Goal: Task Accomplishment & Management: Use online tool/utility

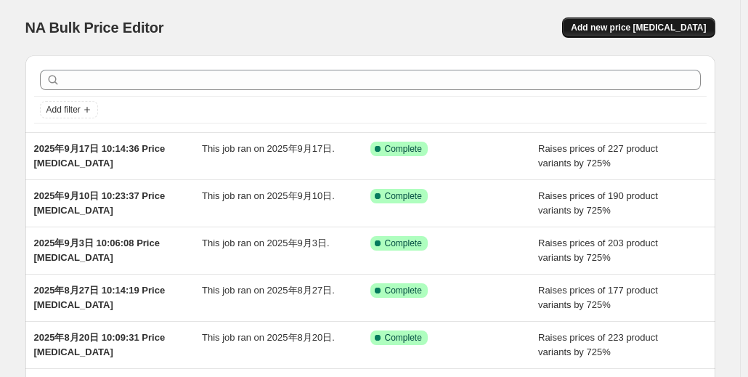
click at [654, 28] on span "Add new price [MEDICAL_DATA]" at bounding box center [638, 28] width 135 height 12
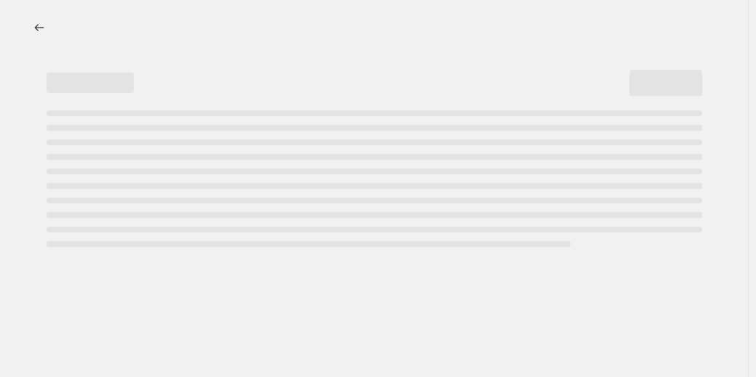
select select "percentage"
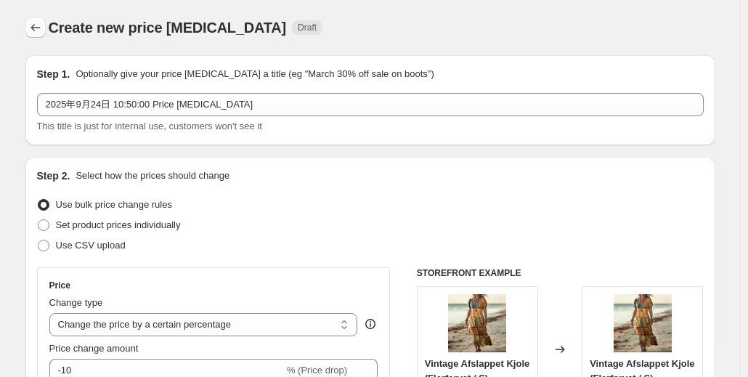
click at [42, 33] on icon "Price change jobs" at bounding box center [35, 27] width 15 height 15
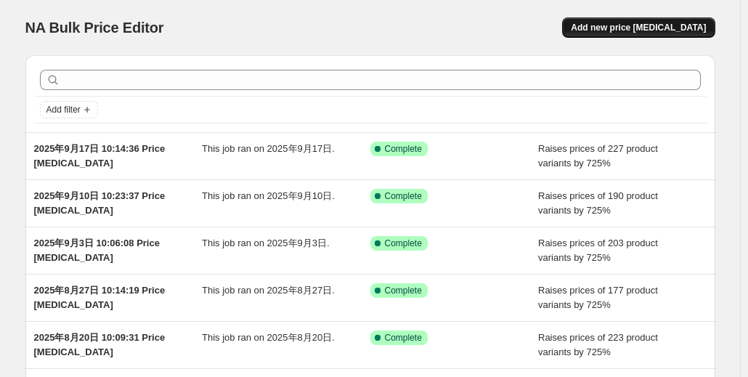
click at [631, 25] on span "Add new price [MEDICAL_DATA]" at bounding box center [638, 28] width 135 height 12
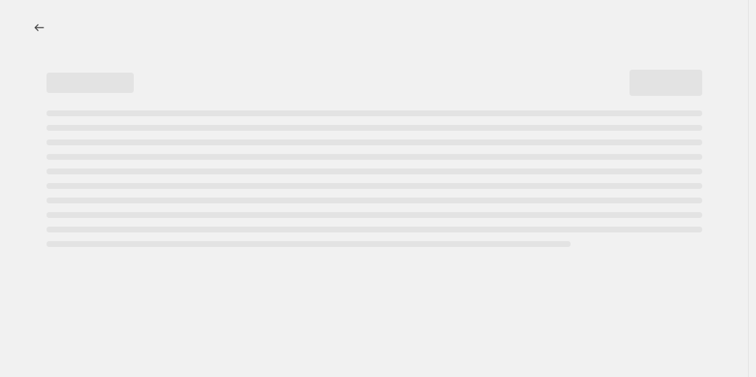
select select "percentage"
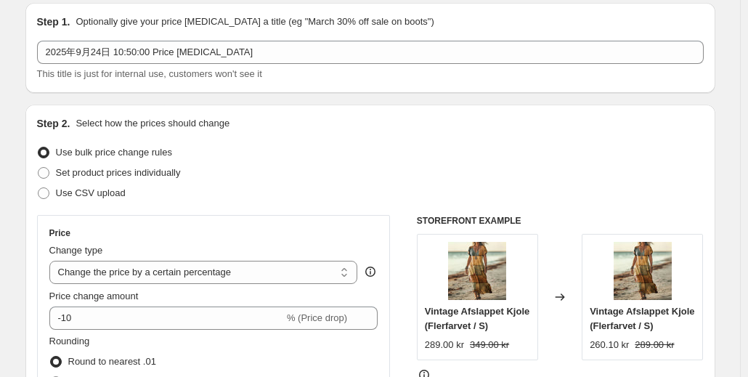
scroll to position [145, 0]
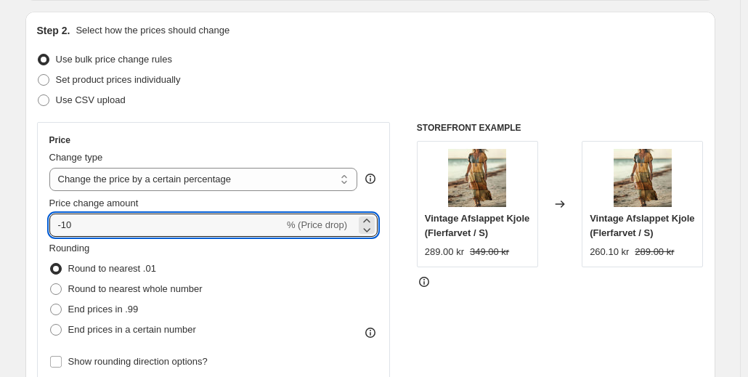
drag, startPoint x: 161, startPoint y: 235, endPoint x: 47, endPoint y: 238, distance: 113.4
click at [47, 238] on div "Price Change type Change the price to a certain amount Change the price by a ce…" at bounding box center [214, 253] width 354 height 262
type input "725"
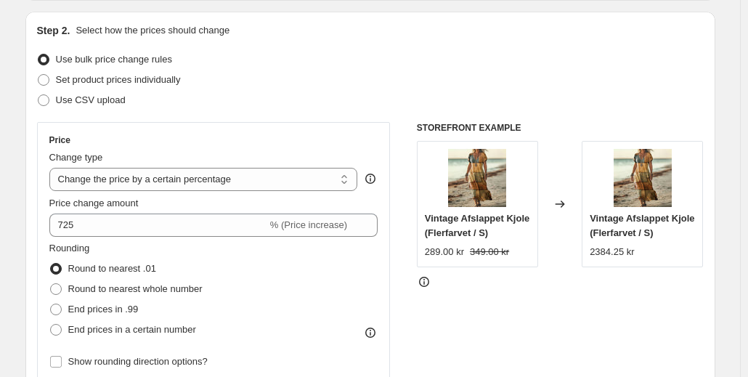
click at [238, 129] on div "Price Change type Change the price to a certain amount Change the price by a ce…" at bounding box center [214, 253] width 354 height 262
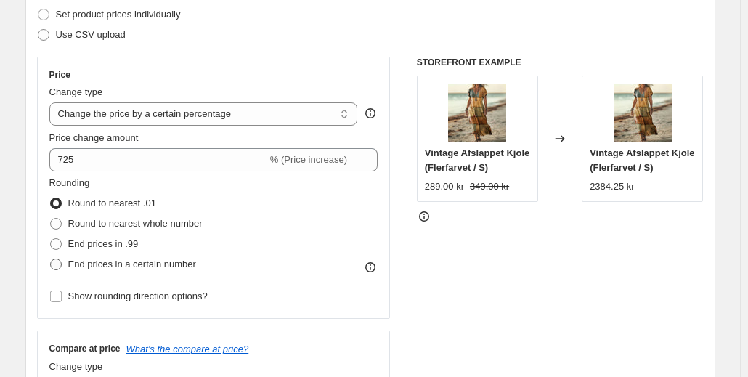
scroll to position [291, 0]
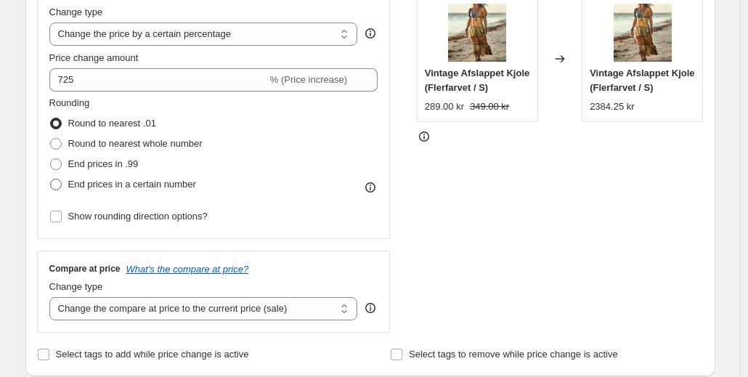
click at [135, 182] on span "End prices in a certain number" at bounding box center [132, 184] width 128 height 11
click at [51, 179] on input "End prices in a certain number" at bounding box center [50, 179] width 1 height 1
radio input "true"
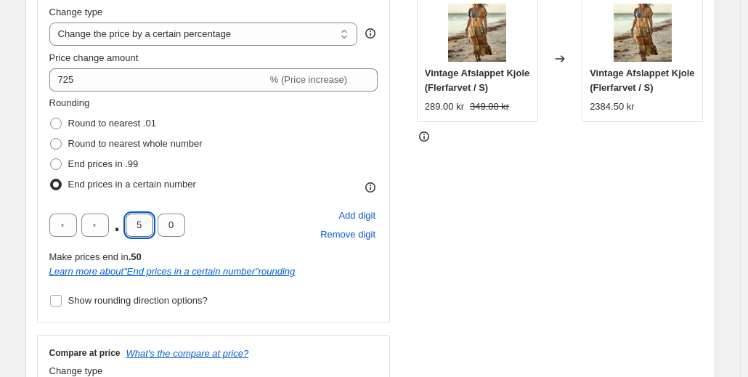
click at [141, 230] on input "5" at bounding box center [140, 225] width 28 height 23
drag, startPoint x: 140, startPoint y: 230, endPoint x: 149, endPoint y: 230, distance: 8.7
click at [149, 230] on input "5" at bounding box center [140, 225] width 28 height 23
type input "0"
click at [100, 223] on input "text" at bounding box center [95, 225] width 28 height 23
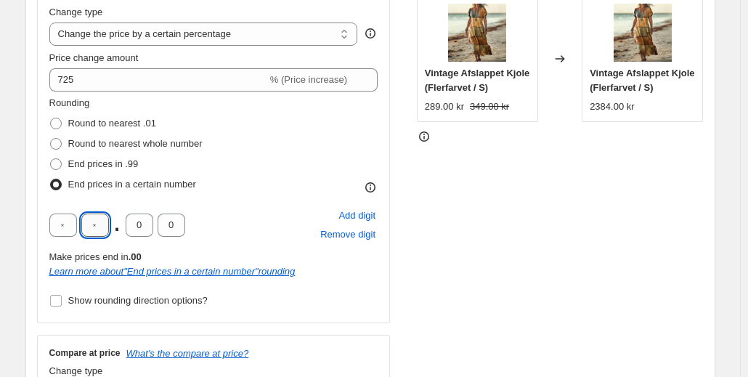
type input "9"
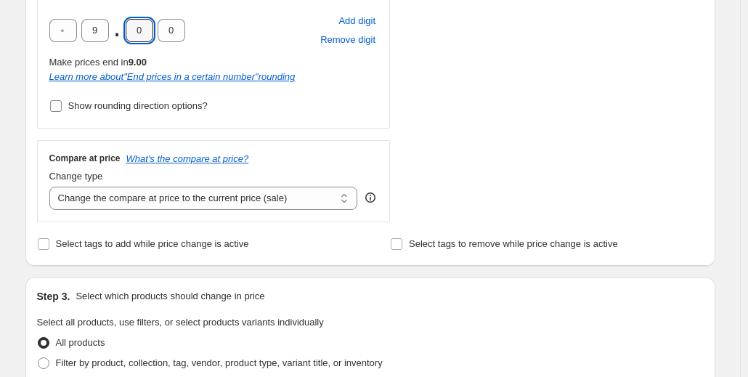
scroll to position [509, 0]
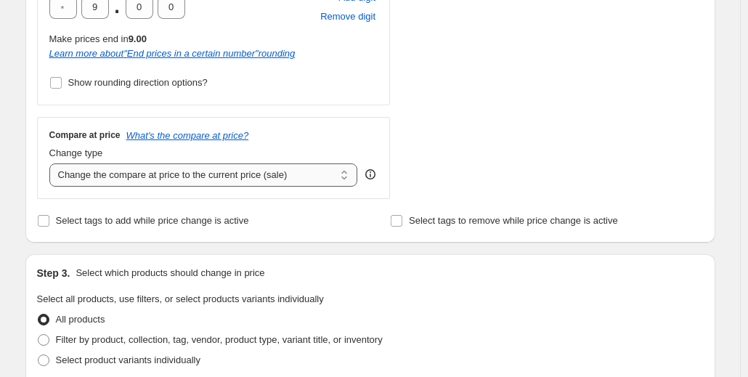
click at [132, 179] on select "Change the compare at price to the current price (sale) Change the compare at p…" at bounding box center [203, 174] width 309 height 23
select select "percentage"
click at [52, 163] on select "Change the compare at price to the current price (sale) Change the compare at p…" at bounding box center [203, 174] width 309 height 23
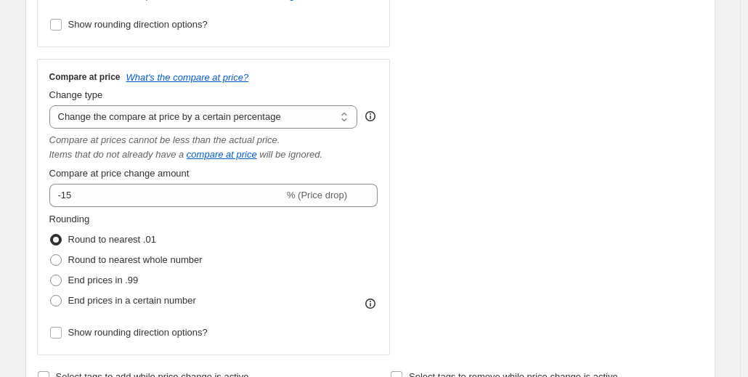
scroll to position [581, 0]
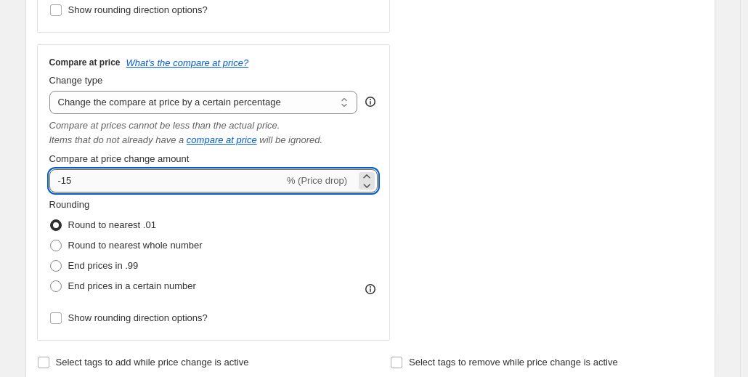
drag, startPoint x: 64, startPoint y: 183, endPoint x: 52, endPoint y: 184, distance: 11.6
click at [52, 184] on input "-15" at bounding box center [166, 180] width 235 height 23
paste input "72"
type input "725"
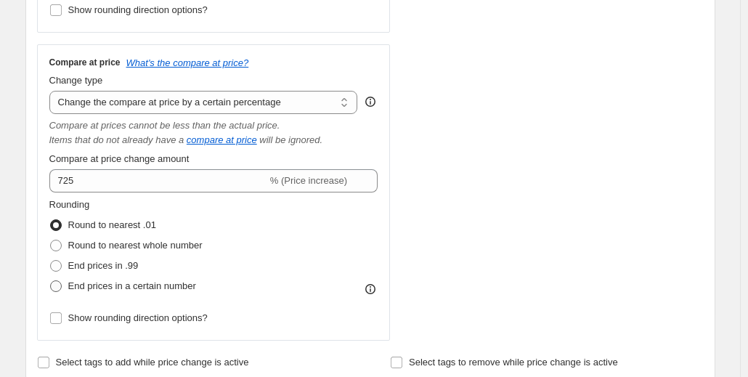
click at [122, 284] on span "End prices in a certain number" at bounding box center [132, 285] width 128 height 11
click at [51, 281] on input "End prices in a certain number" at bounding box center [50, 280] width 1 height 1
radio input "true"
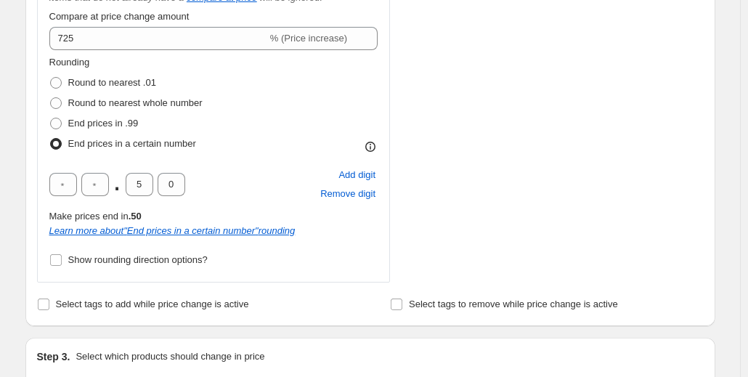
scroll to position [727, 0]
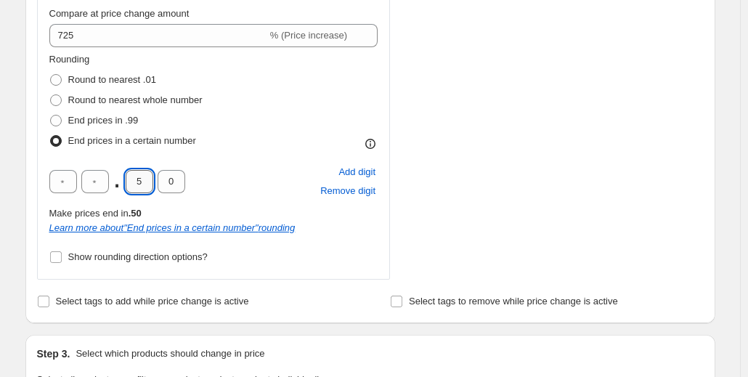
drag, startPoint x: 135, startPoint y: 183, endPoint x: 147, endPoint y: 183, distance: 11.6
click at [147, 183] on input "5" at bounding box center [140, 181] width 28 height 23
type input "0"
click at [95, 182] on input "text" at bounding box center [95, 181] width 28 height 23
type input "9"
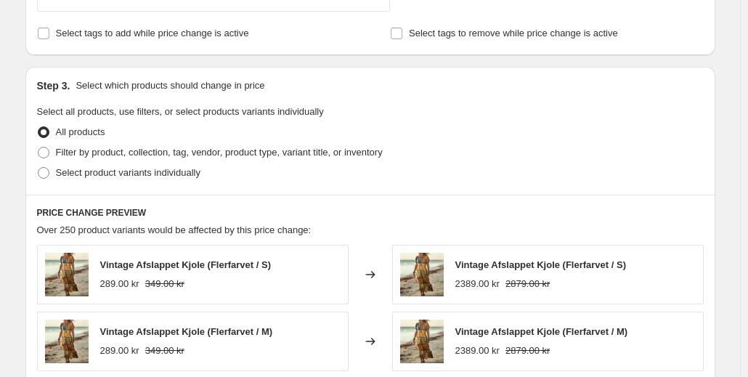
scroll to position [1017, 0]
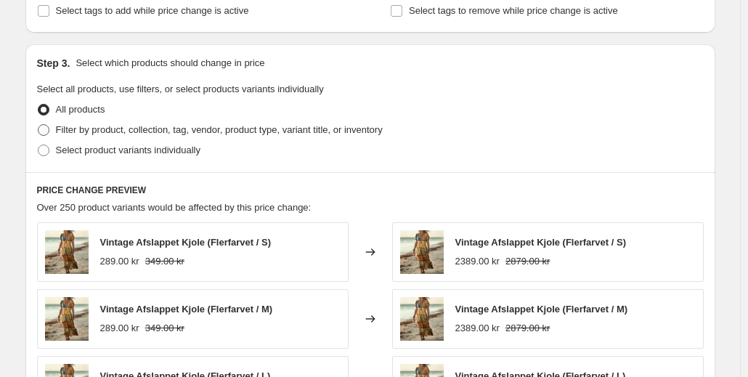
click at [139, 130] on span "Filter by product, collection, tag, vendor, product type, variant title, or inv…" at bounding box center [219, 129] width 327 height 11
click at [39, 125] on input "Filter by product, collection, tag, vendor, product type, variant title, or inv…" at bounding box center [38, 124] width 1 height 1
radio input "true"
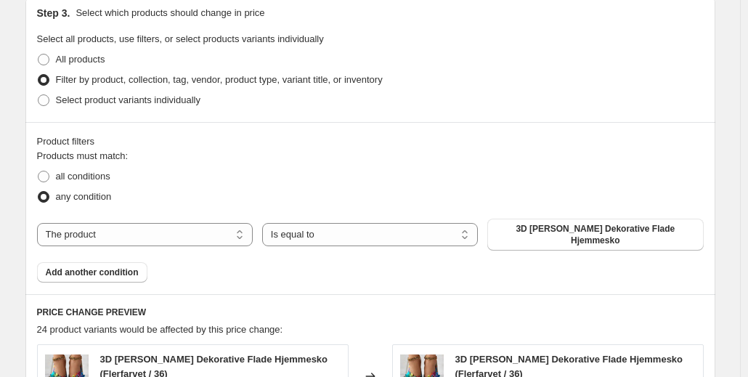
scroll to position [1090, 0]
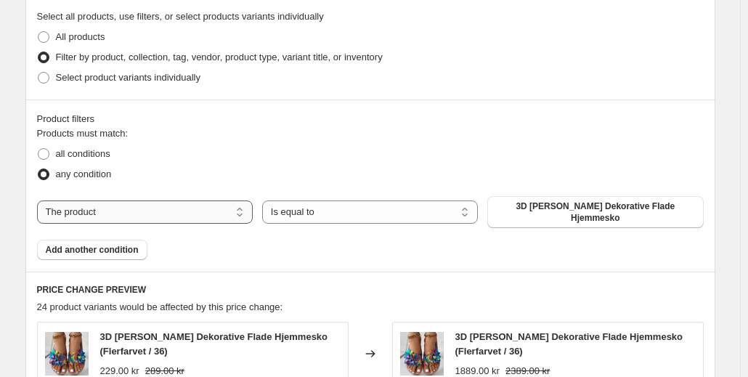
click at [193, 208] on select "The product The product's collection The product's tag The product's vendor The…" at bounding box center [145, 212] width 216 height 23
select select "tag"
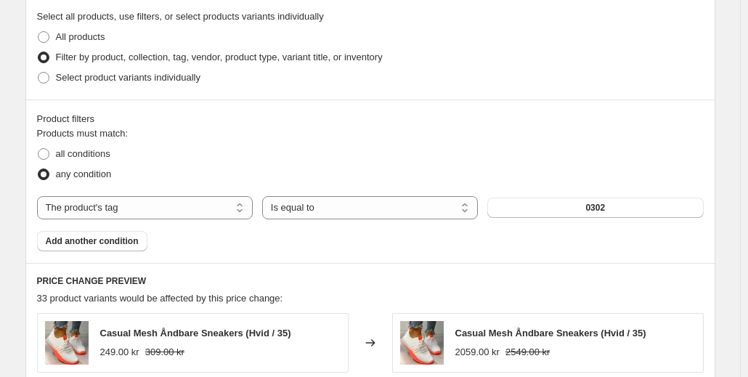
click at [573, 204] on button "0302" at bounding box center [596, 208] width 216 height 20
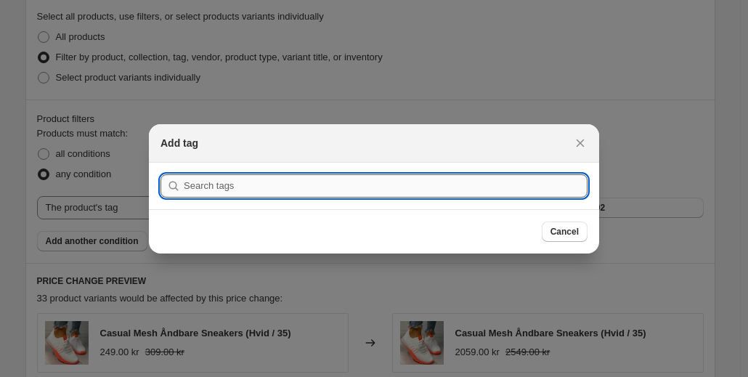
click at [315, 178] on input ":r5b:" at bounding box center [386, 185] width 404 height 23
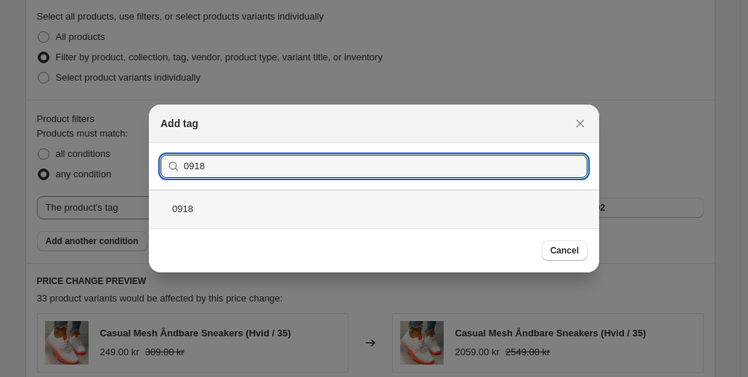
type input "0918"
drag, startPoint x: 283, startPoint y: 209, endPoint x: 291, endPoint y: 206, distance: 8.3
click at [283, 207] on div "0918" at bounding box center [374, 209] width 450 height 39
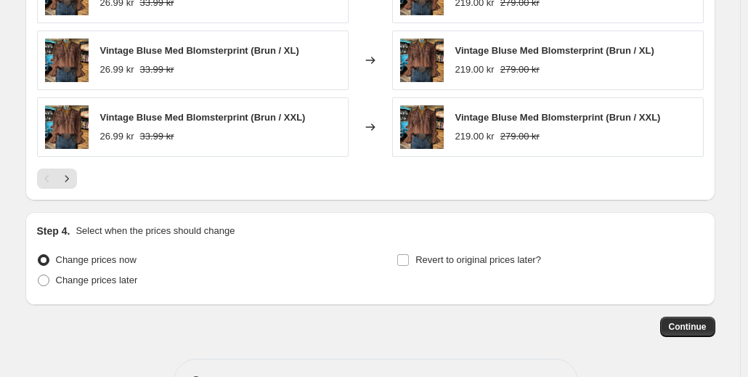
scroll to position [1618, 0]
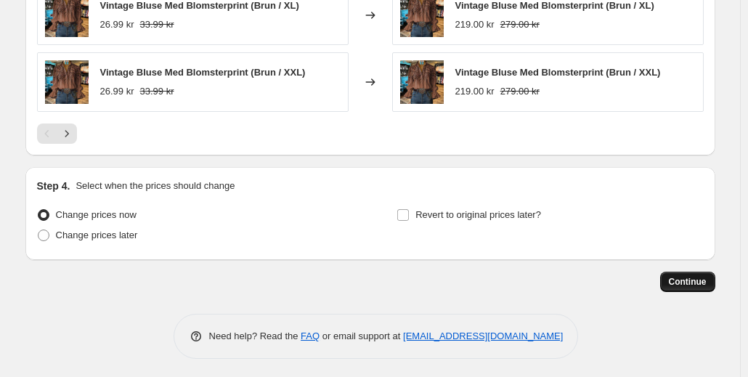
click at [675, 279] on span "Continue" at bounding box center [688, 282] width 38 height 12
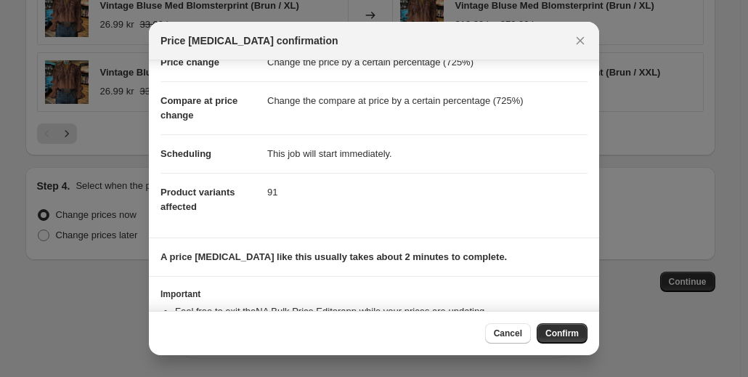
scroll to position [0, 0]
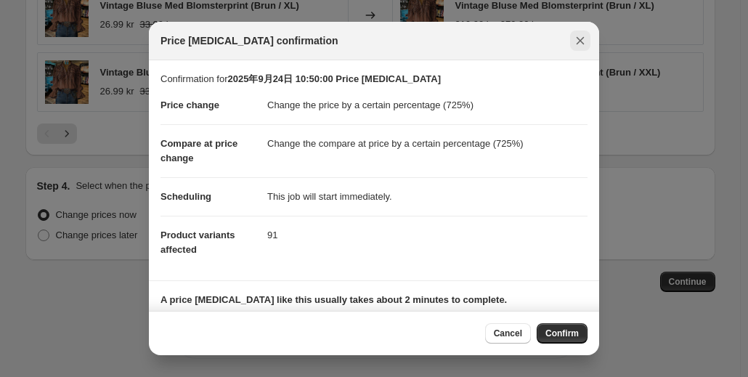
click at [576, 48] on button "Close" at bounding box center [580, 41] width 20 height 20
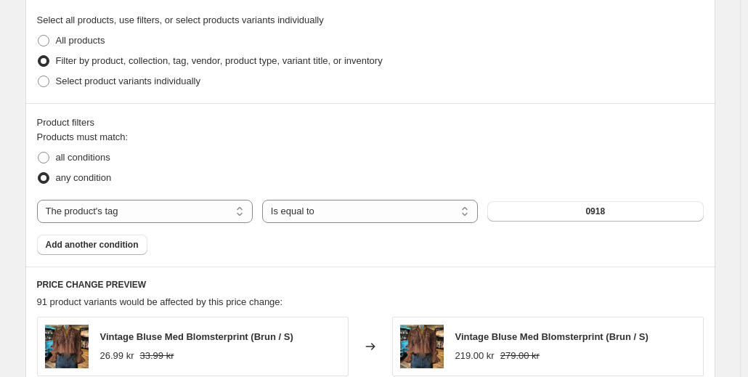
scroll to position [1109, 0]
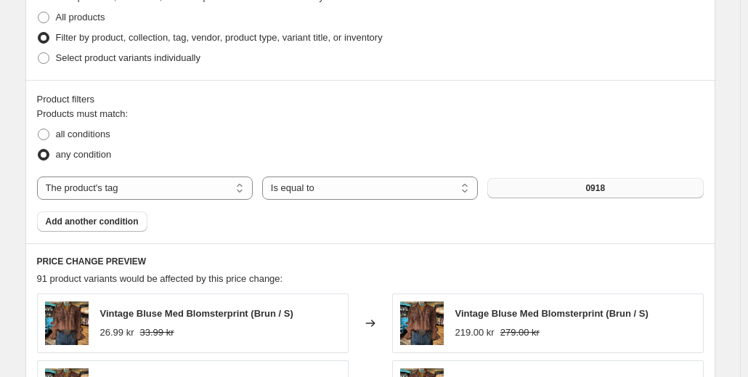
click at [559, 178] on button "0918" at bounding box center [596, 188] width 216 height 20
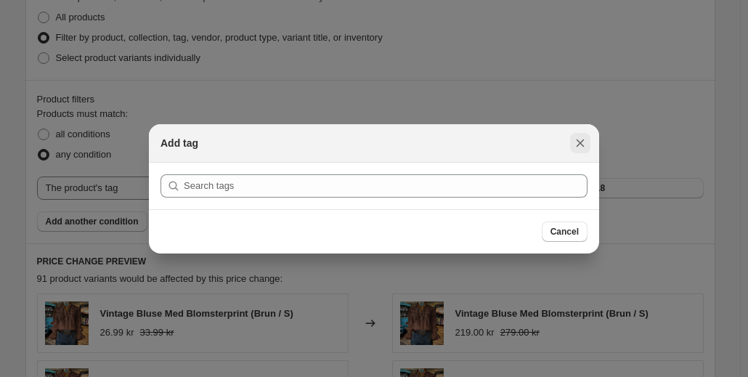
click at [581, 139] on icon "Close" at bounding box center [580, 143] width 15 height 15
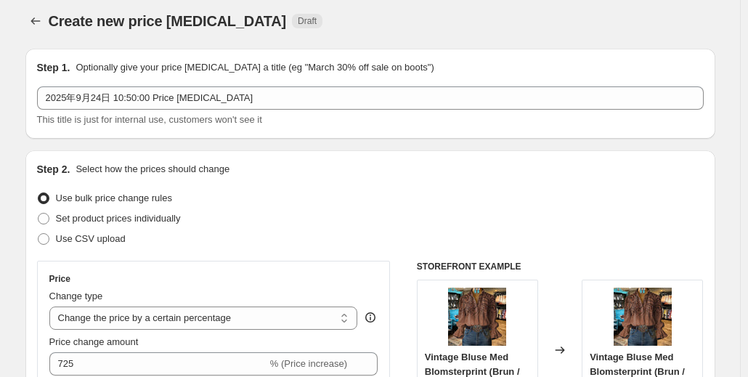
scroll to position [0, 0]
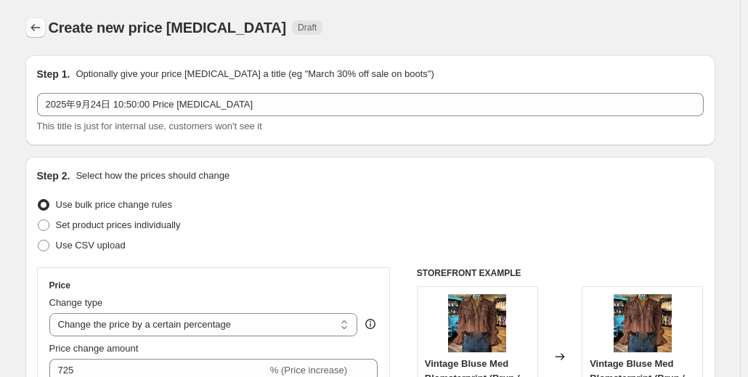
click at [40, 37] on button "Price change jobs" at bounding box center [35, 27] width 20 height 20
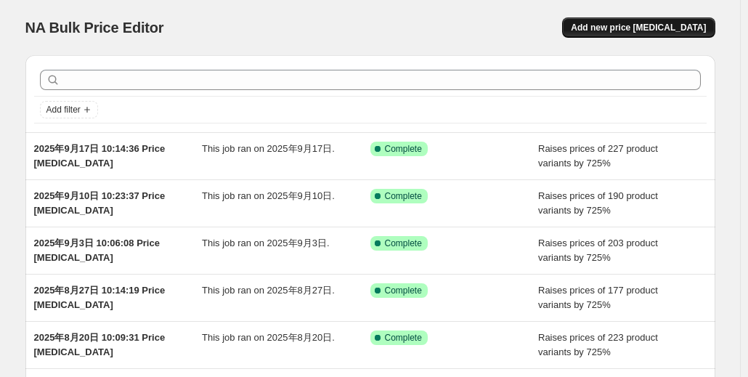
click at [604, 25] on button "Add new price [MEDICAL_DATA]" at bounding box center [638, 27] width 153 height 20
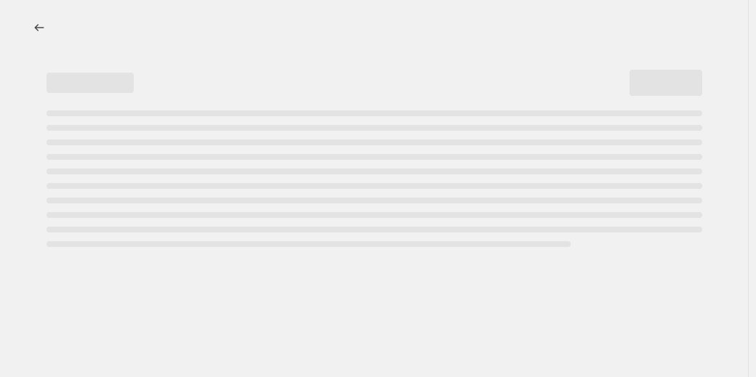
select select "percentage"
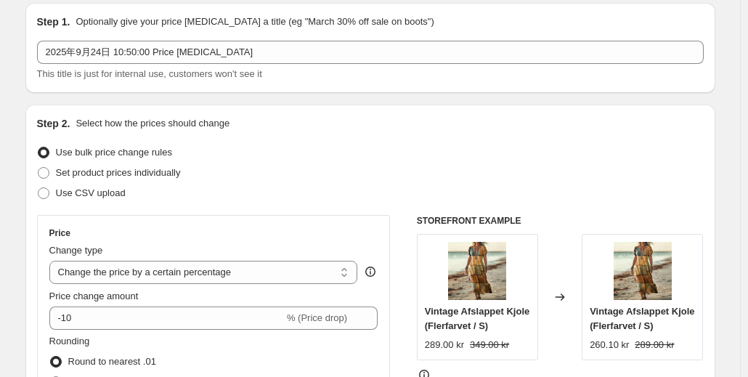
scroll to position [73, 0]
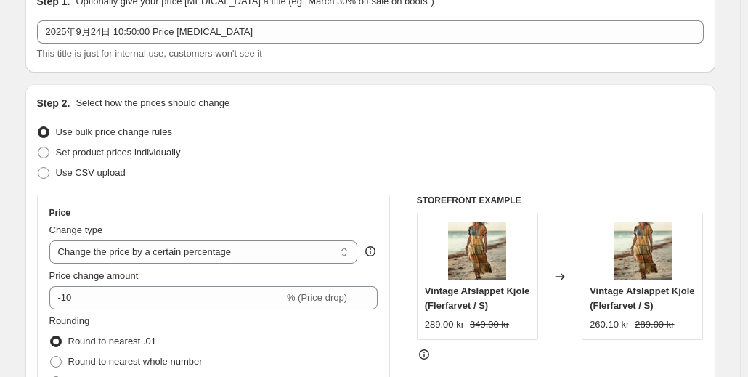
click at [133, 147] on span "Set product prices individually" at bounding box center [118, 152] width 125 height 11
click at [39, 147] on input "Set product prices individually" at bounding box center [38, 147] width 1 height 1
radio input "true"
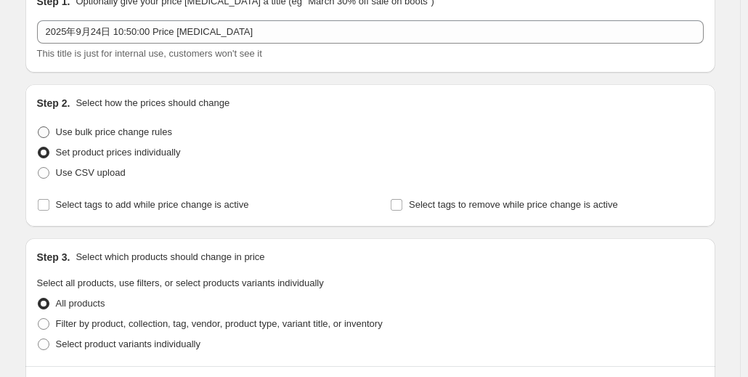
click at [129, 130] on span "Use bulk price change rules" at bounding box center [114, 131] width 116 height 11
click at [39, 127] on input "Use bulk price change rules" at bounding box center [38, 126] width 1 height 1
radio input "true"
select select "percentage"
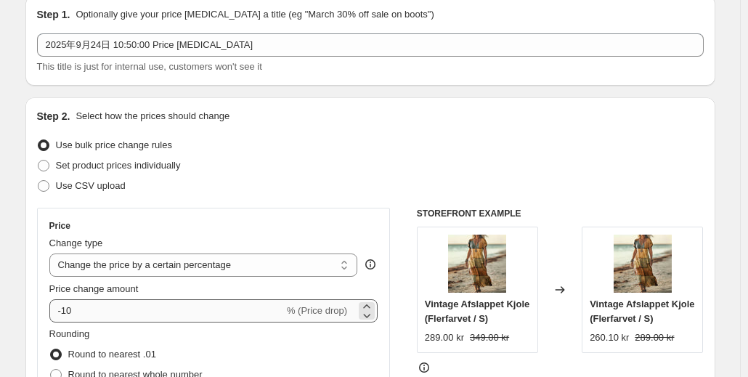
scroll to position [145, 0]
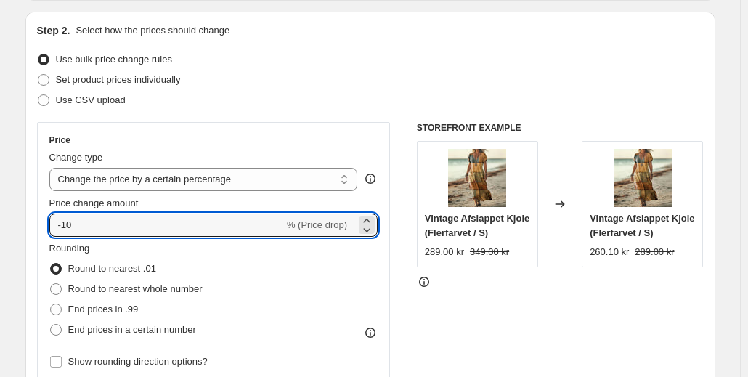
drag, startPoint x: 57, startPoint y: 219, endPoint x: 45, endPoint y: 222, distance: 12.0
click at [45, 222] on div "Price Change type Change the price to a certain amount Change the price by a ce…" at bounding box center [214, 253] width 354 height 262
drag, startPoint x: 51, startPoint y: 229, endPoint x: 31, endPoint y: 230, distance: 20.4
click at [31, 230] on div "Step 2. Select how the prices should change Use bulk price change rules Set pro…" at bounding box center [370, 267] width 690 height 510
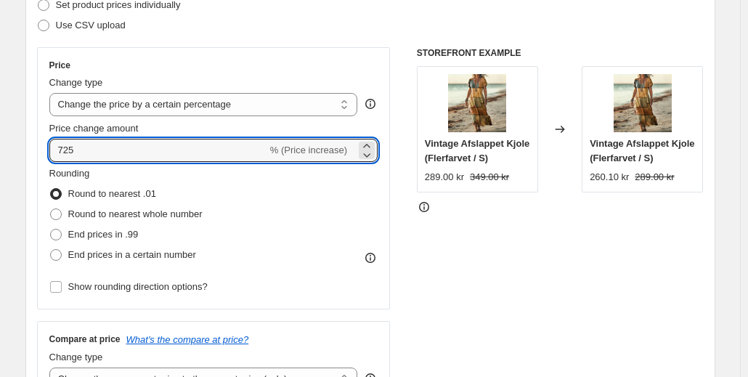
scroll to position [291, 0]
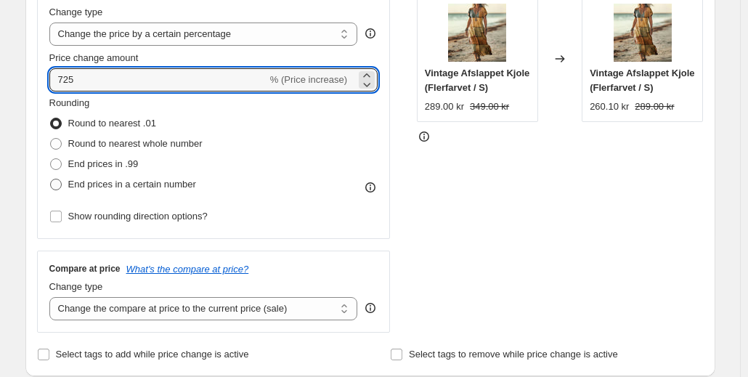
type input "725"
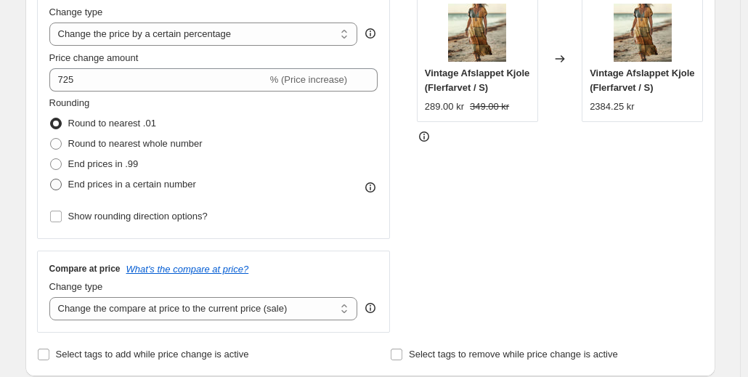
click at [103, 187] on span "End prices in a certain number" at bounding box center [132, 184] width 128 height 11
click at [51, 179] on input "End prices in a certain number" at bounding box center [50, 179] width 1 height 1
radio input "true"
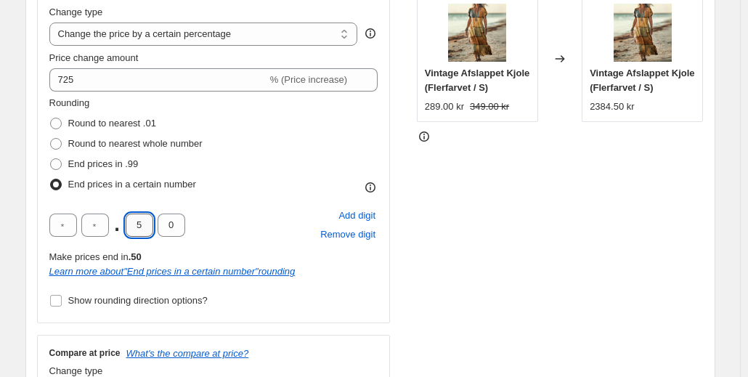
drag, startPoint x: 138, startPoint y: 235, endPoint x: 145, endPoint y: 233, distance: 7.4
click at [145, 233] on input "5" at bounding box center [140, 225] width 28 height 23
type input "0"
click at [92, 231] on input "text" at bounding box center [95, 225] width 28 height 23
type input "9"
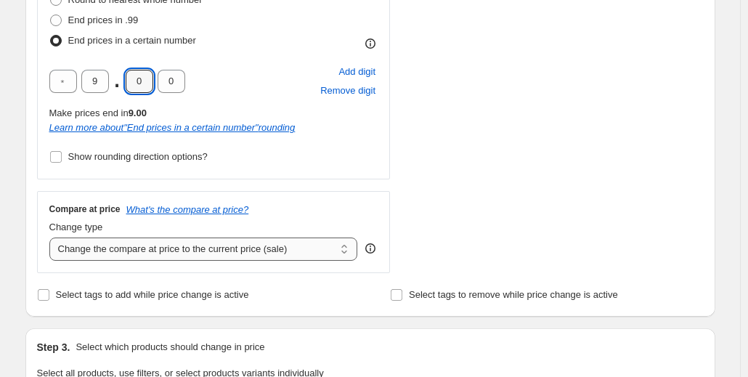
scroll to position [436, 0]
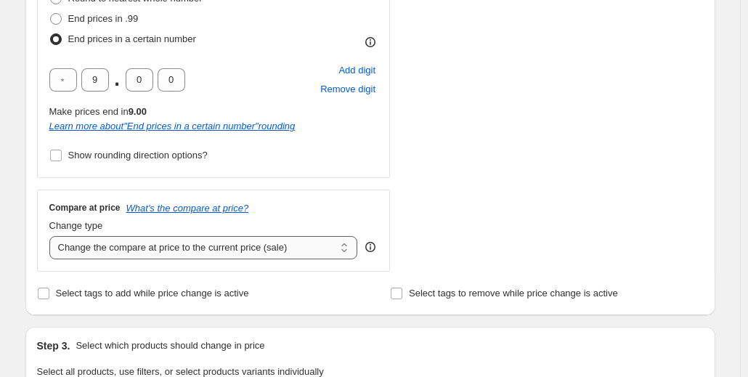
click at [118, 240] on select "Change the compare at price to the current price (sale) Change the compare at p…" at bounding box center [203, 247] width 309 height 23
select select "percentage"
click at [52, 236] on select "Change the compare at price to the current price (sale) Change the compare at p…" at bounding box center [203, 247] width 309 height 23
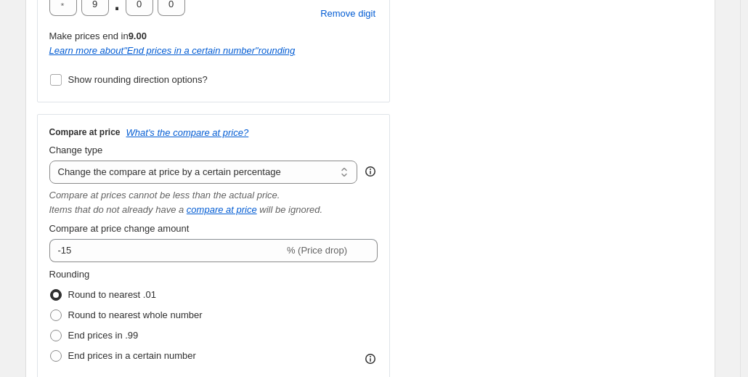
scroll to position [581, 0]
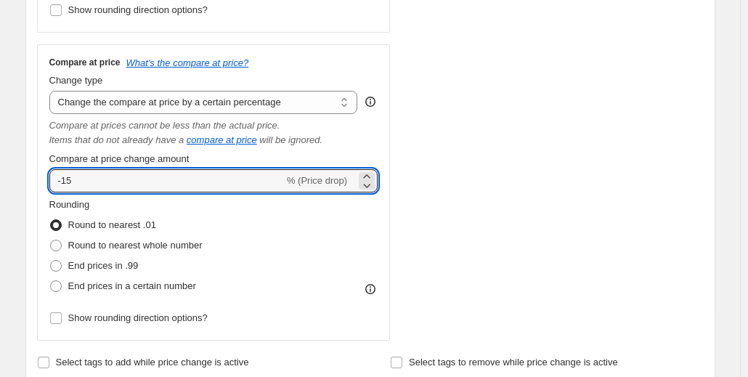
drag, startPoint x: 87, startPoint y: 186, endPoint x: 16, endPoint y: 184, distance: 71.2
click at [16, 184] on div "Create new price [MEDICAL_DATA]. This page is ready Create new price [MEDICAL_D…" at bounding box center [370, 294] width 725 height 1751
paste input "72"
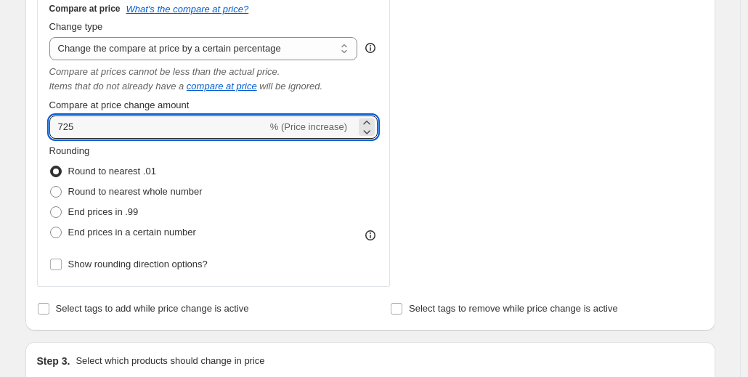
scroll to position [727, 0]
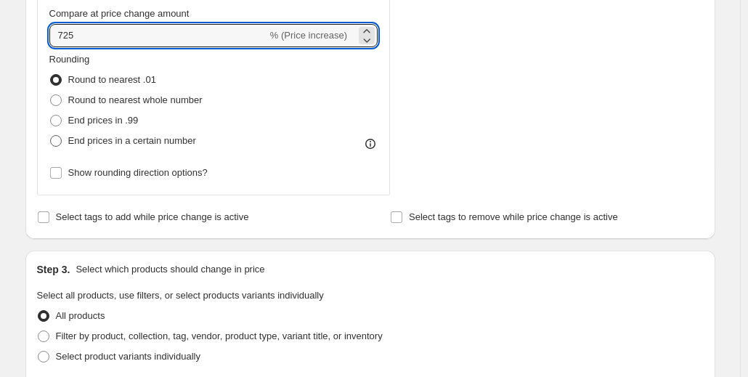
type input "725"
click at [117, 146] on span "End prices in a certain number" at bounding box center [132, 140] width 128 height 11
click at [51, 136] on input "End prices in a certain number" at bounding box center [50, 135] width 1 height 1
radio input "true"
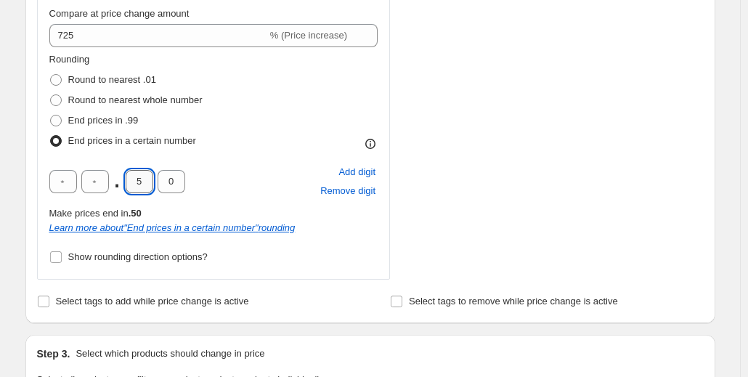
drag, startPoint x: 134, startPoint y: 181, endPoint x: 146, endPoint y: 181, distance: 12.4
click at [145, 181] on input "5" at bounding box center [140, 181] width 28 height 23
type input "0"
click at [100, 176] on input "text" at bounding box center [95, 181] width 28 height 23
type input "9"
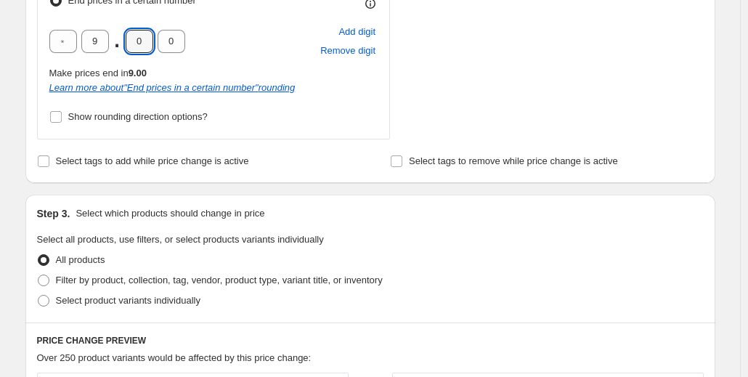
scroll to position [872, 0]
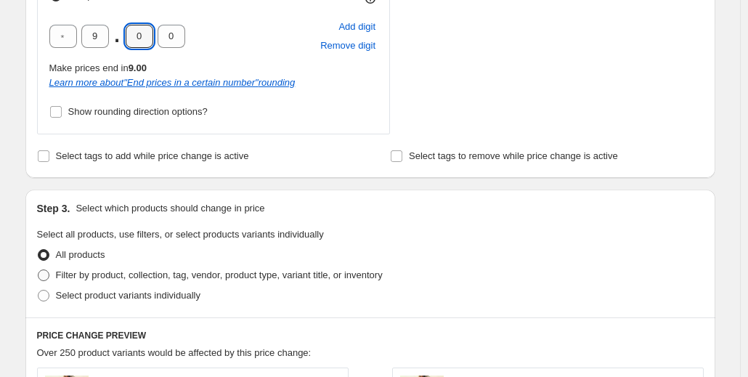
click at [109, 274] on span "Filter by product, collection, tag, vendor, product type, variant title, or inv…" at bounding box center [219, 275] width 327 height 11
click at [39, 270] on input "Filter by product, collection, tag, vendor, product type, variant title, or inv…" at bounding box center [38, 270] width 1 height 1
radio input "true"
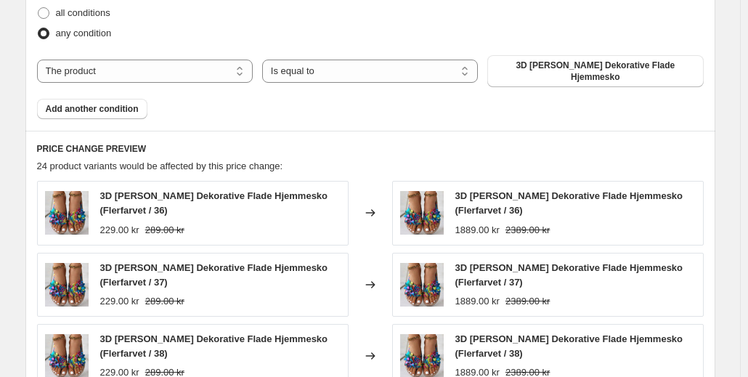
scroll to position [1235, 0]
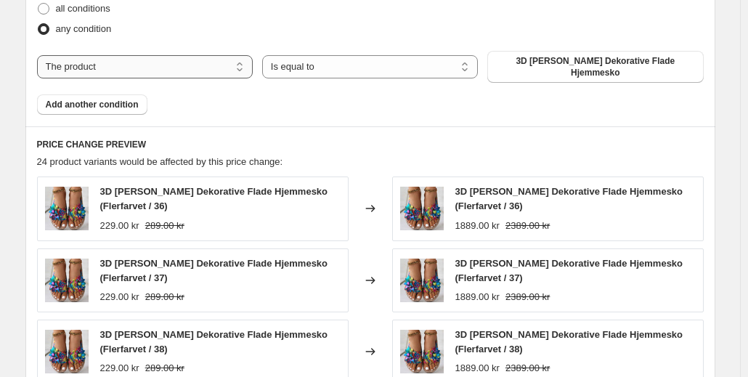
click at [194, 55] on select "The product The product's collection The product's tag The product's vendor The…" at bounding box center [145, 66] width 216 height 23
select select "tag"
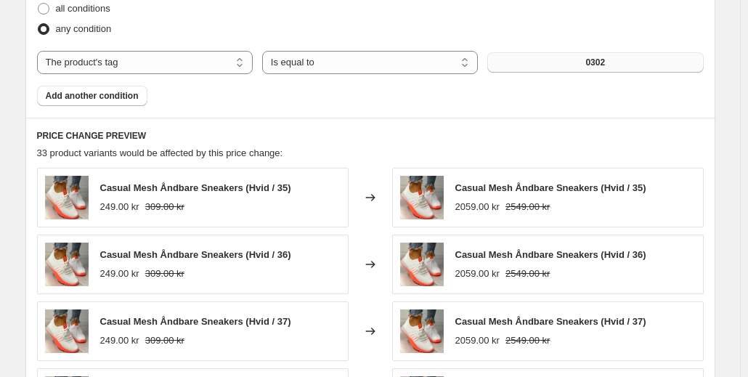
click at [578, 60] on button "0302" at bounding box center [596, 62] width 216 height 20
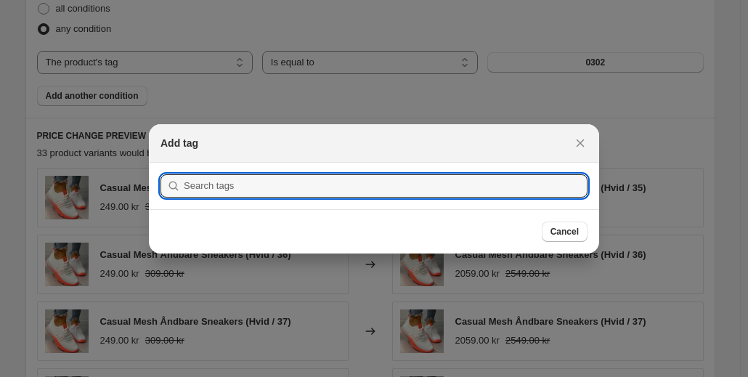
scroll to position [0, 0]
click at [361, 184] on input ":rbo:" at bounding box center [386, 185] width 404 height 23
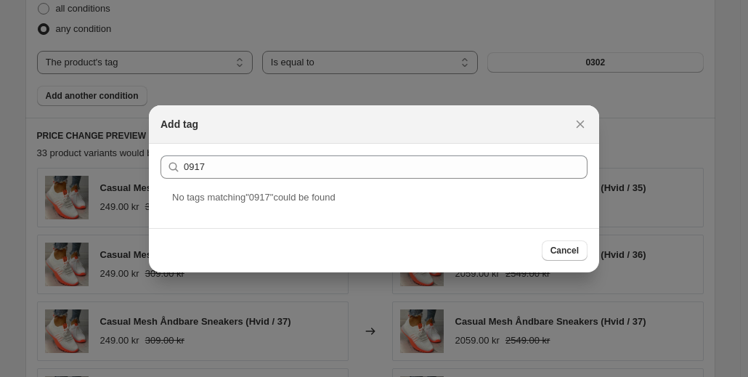
drag, startPoint x: 199, startPoint y: 140, endPoint x: 198, endPoint y: 147, distance: 7.4
click at [199, 145] on div "Add tag Submit 0917 No tag s matching " 0917 " could be found Cancel" at bounding box center [374, 188] width 450 height 167
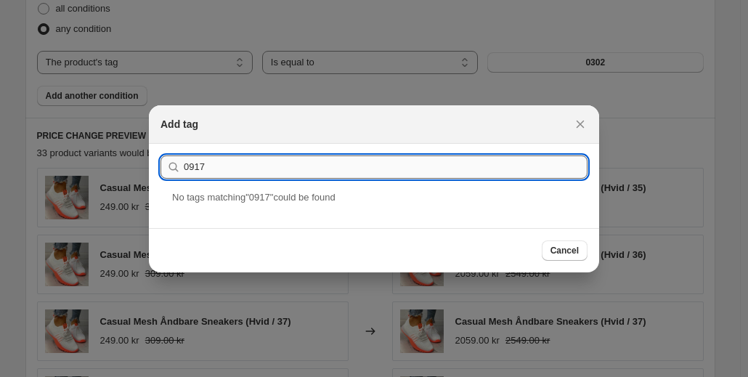
drag, startPoint x: 201, startPoint y: 168, endPoint x: 216, endPoint y: 164, distance: 15.0
click at [216, 164] on input "0917" at bounding box center [386, 166] width 404 height 23
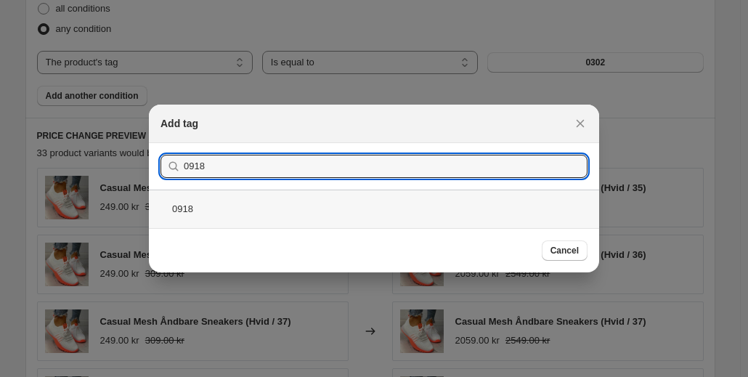
type input "0918"
click at [310, 207] on div "0918" at bounding box center [374, 209] width 450 height 39
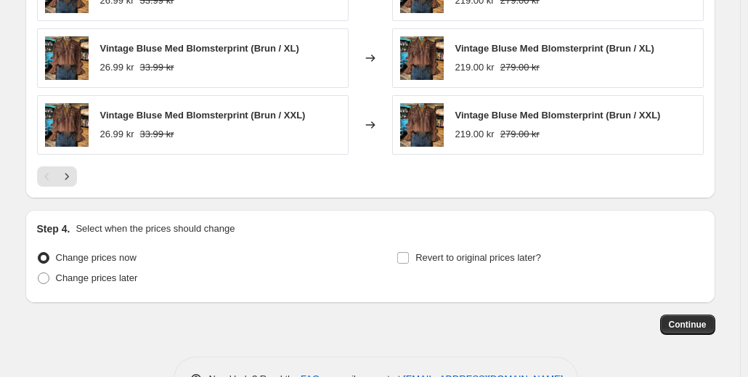
scroll to position [1598, 0]
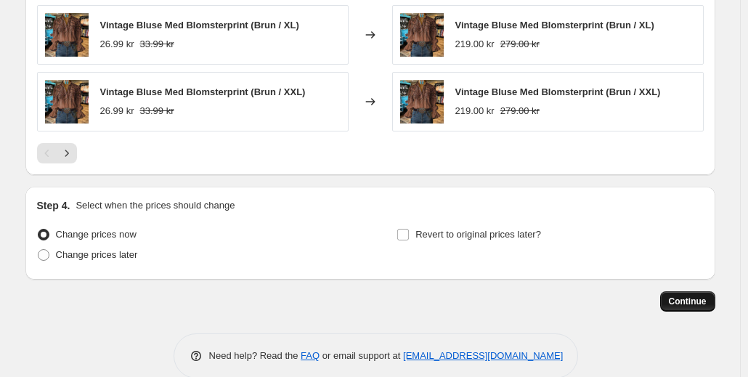
click at [681, 291] on button "Continue" at bounding box center [687, 301] width 55 height 20
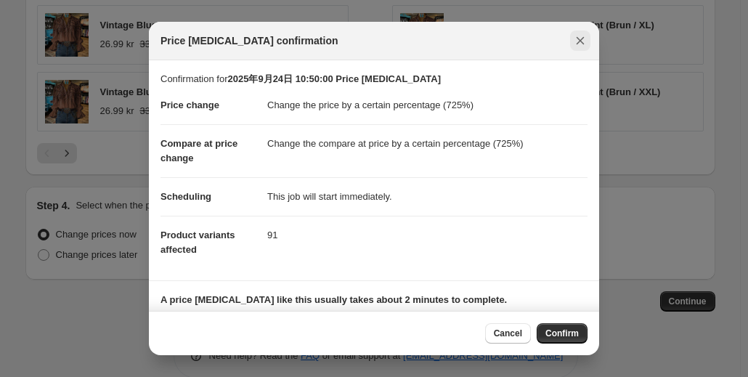
click at [574, 40] on icon "Close" at bounding box center [580, 40] width 15 height 15
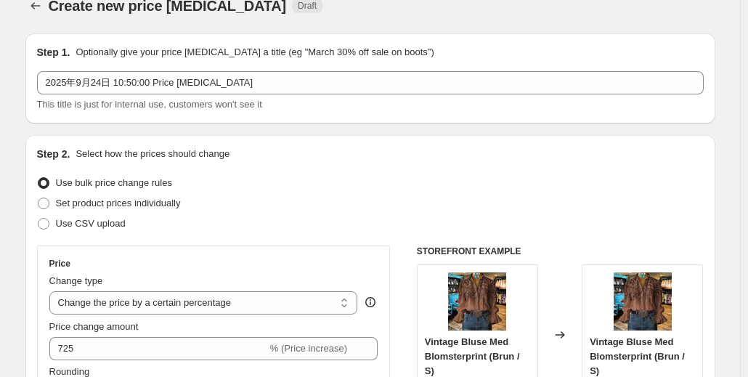
scroll to position [0, 0]
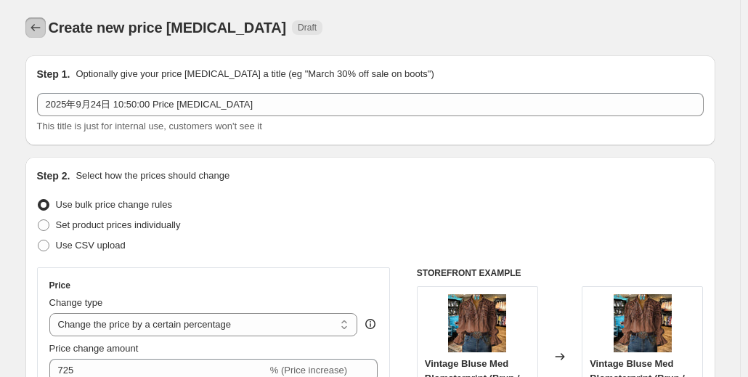
click at [38, 28] on icon "Price change jobs" at bounding box center [35, 27] width 15 height 15
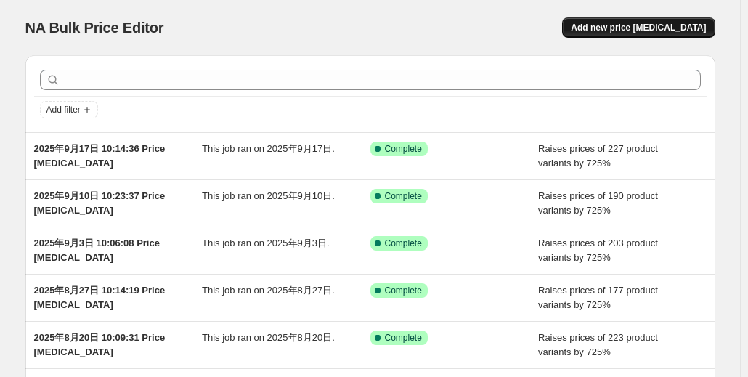
click at [713, 29] on button "Add new price [MEDICAL_DATA]" at bounding box center [638, 27] width 153 height 20
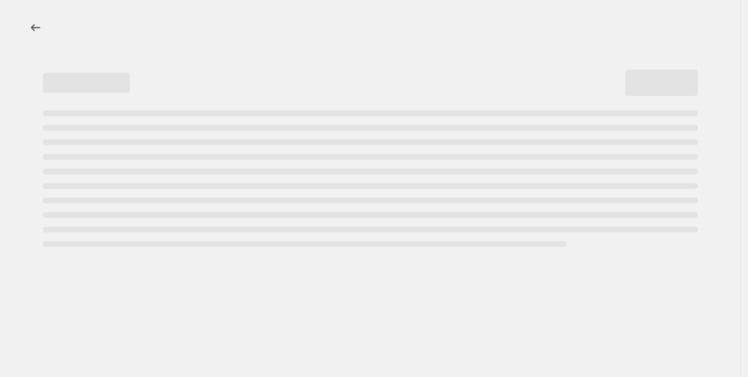
select select "percentage"
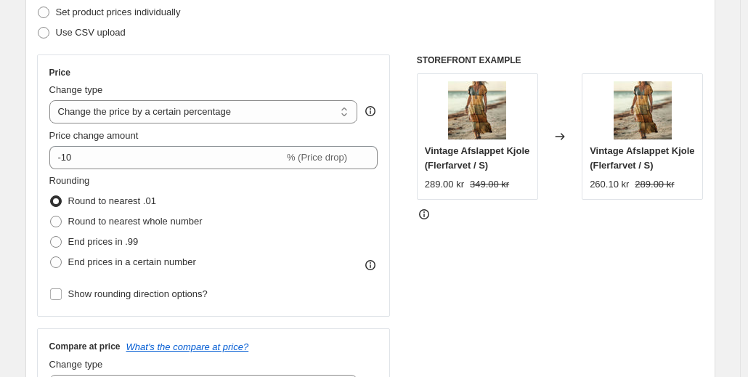
scroll to position [218, 0]
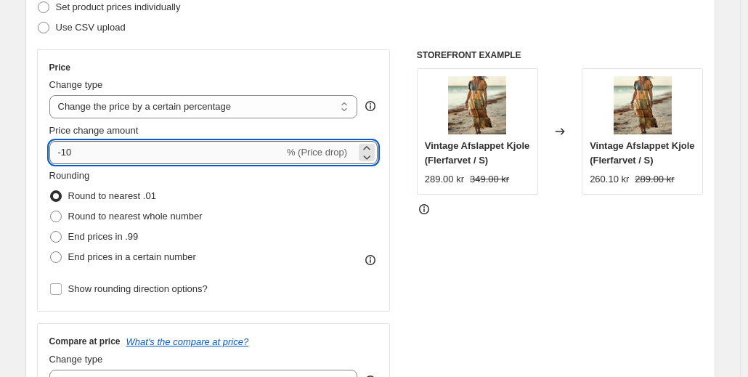
click at [126, 161] on input "-10" at bounding box center [166, 152] width 235 height 23
drag, startPoint x: 90, startPoint y: 143, endPoint x: -1, endPoint y: 139, distance: 90.9
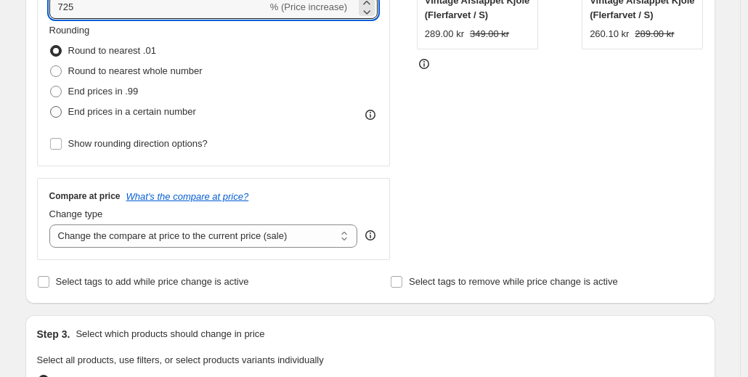
type input "725"
click at [104, 113] on span "End prices in a certain number" at bounding box center [132, 111] width 128 height 11
click at [51, 107] on input "End prices in a certain number" at bounding box center [50, 106] width 1 height 1
radio input "true"
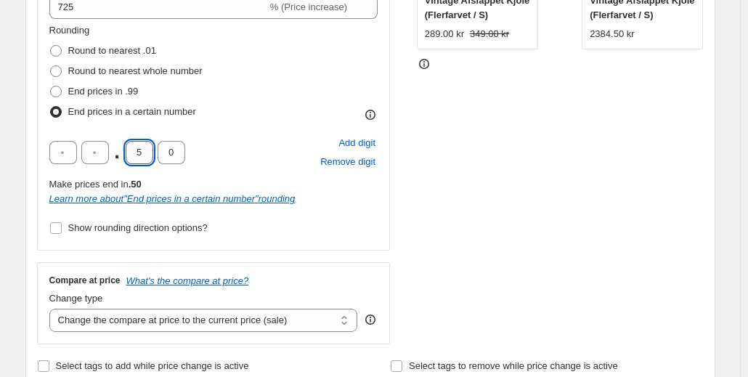
click at [139, 152] on input "5" at bounding box center [140, 152] width 28 height 23
type input "0"
click at [94, 149] on input "text" at bounding box center [95, 152] width 28 height 23
type input "9"
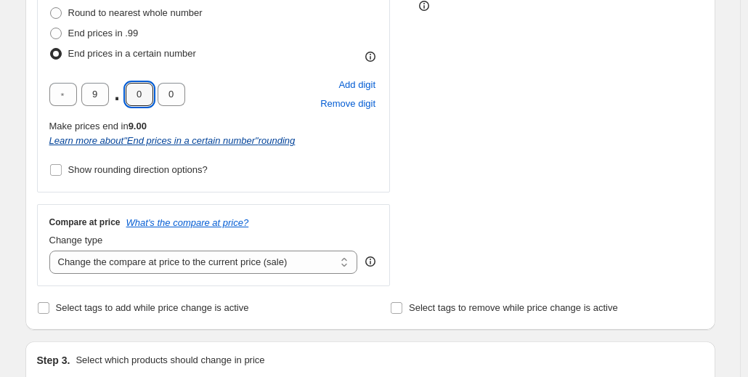
scroll to position [509, 0]
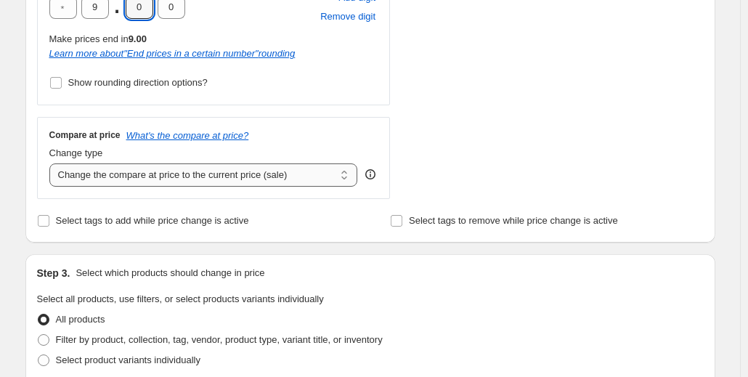
click at [149, 182] on select "Change the compare at price to the current price (sale) Change the compare at p…" at bounding box center [203, 174] width 309 height 23
select select "percentage"
click at [52, 163] on select "Change the compare at price to the current price (sale) Change the compare at p…" at bounding box center [203, 174] width 309 height 23
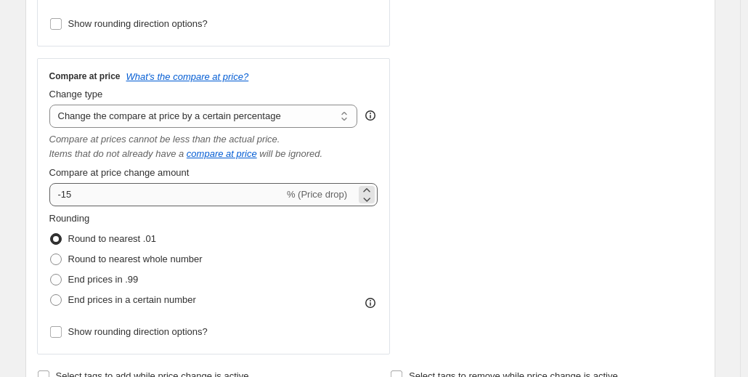
scroll to position [581, 0]
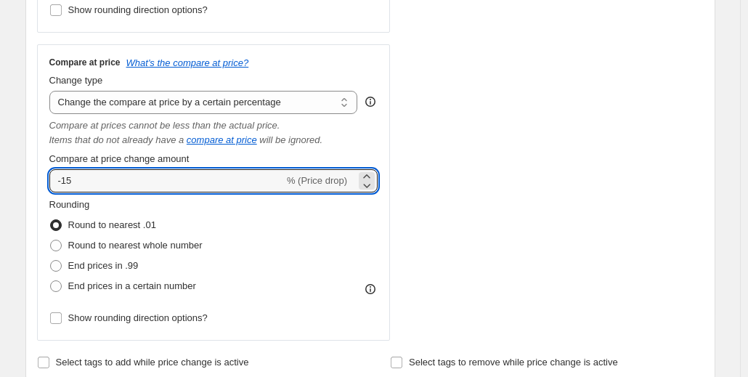
drag, startPoint x: 52, startPoint y: 175, endPoint x: 23, endPoint y: 175, distance: 29.8
click at [23, 175] on div "Step 1. Optionally give your price [MEDICAL_DATA] a title (eg "March 30% off sa…" at bounding box center [365, 271] width 702 height 1619
paste input "72"
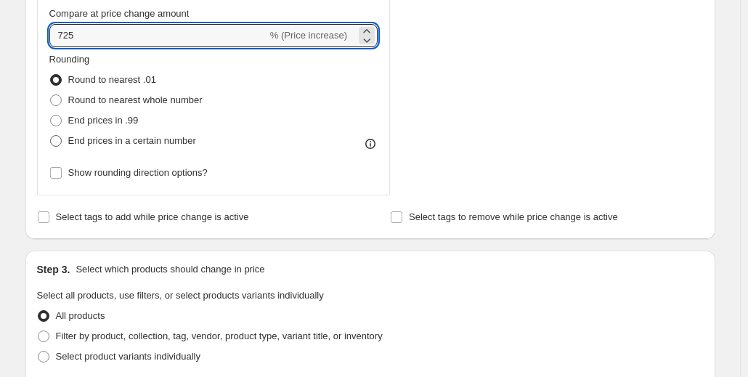
type input "725"
click at [105, 141] on span "End prices in a certain number" at bounding box center [132, 140] width 128 height 11
click at [51, 136] on input "End prices in a certain number" at bounding box center [50, 135] width 1 height 1
radio input "true"
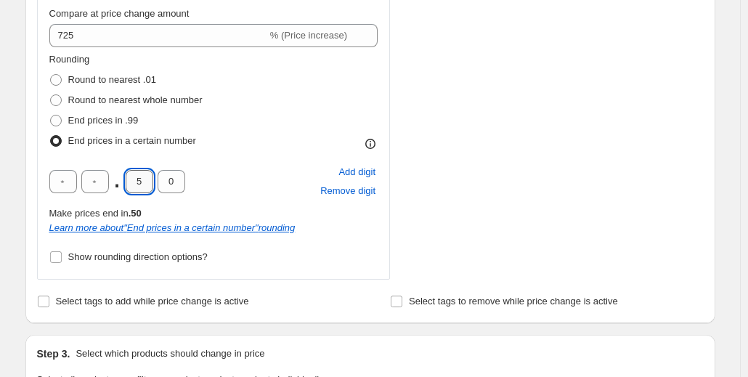
click at [144, 183] on input "5" at bounding box center [140, 181] width 28 height 23
drag, startPoint x: 145, startPoint y: 177, endPoint x: 134, endPoint y: 179, distance: 11.3
click at [134, 179] on input "5" at bounding box center [140, 181] width 28 height 23
type input "0"
click at [93, 177] on input "text" at bounding box center [95, 181] width 28 height 23
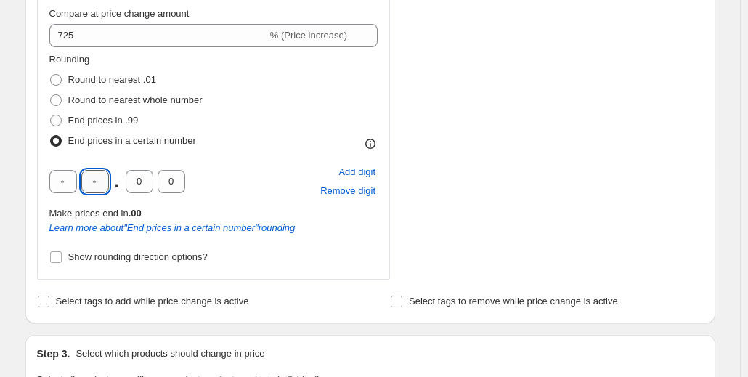
type input "9"
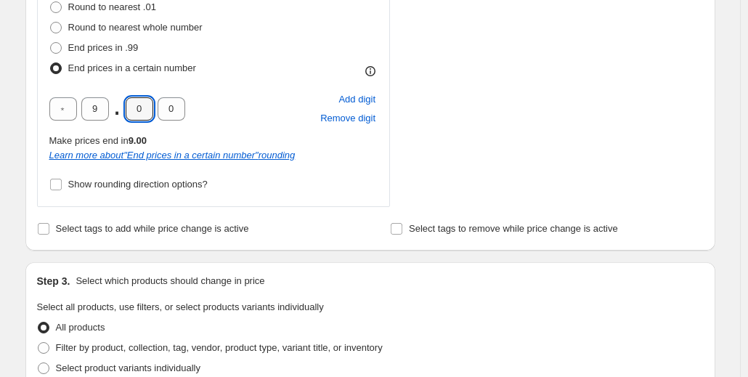
scroll to position [944, 0]
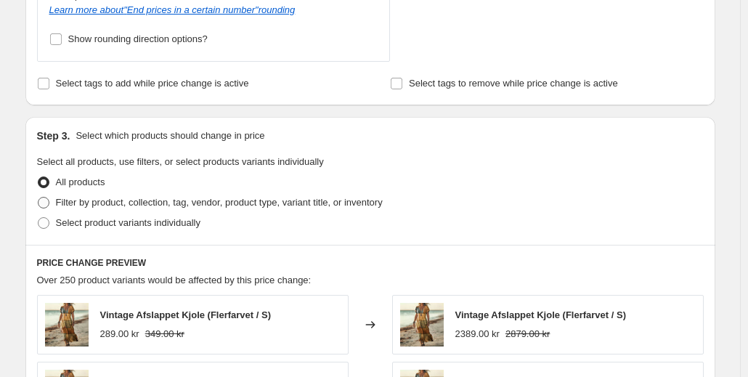
click at [118, 200] on span "Filter by product, collection, tag, vendor, product type, variant title, or inv…" at bounding box center [219, 202] width 327 height 11
click at [39, 198] on input "Filter by product, collection, tag, vendor, product type, variant title, or inv…" at bounding box center [38, 197] width 1 height 1
radio input "true"
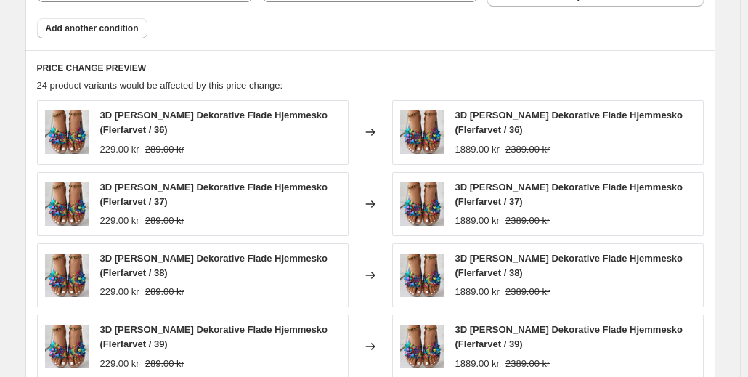
scroll to position [1162, 0]
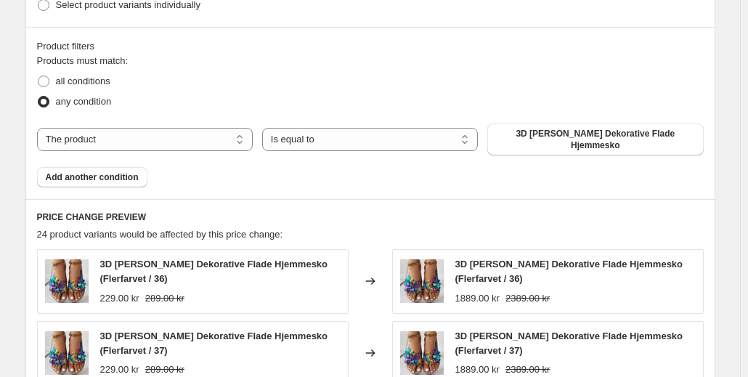
click at [193, 147] on div "Products must match: all conditions any condition The product The product's col…" at bounding box center [370, 121] width 667 height 134
click at [200, 142] on select "The product The product's collection The product's tag The product's vendor The…" at bounding box center [145, 139] width 216 height 23
select select "tag"
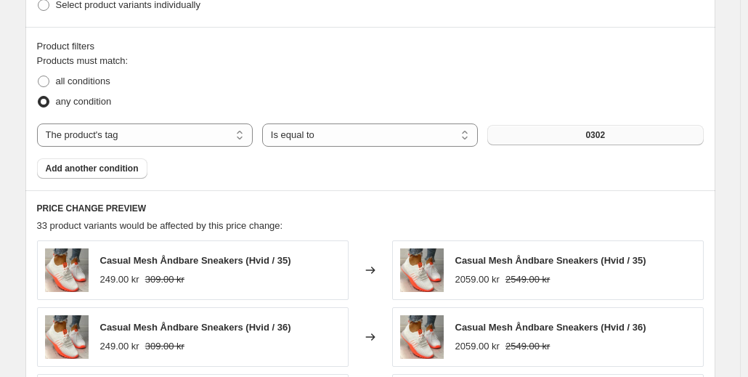
click at [616, 134] on button "0302" at bounding box center [596, 135] width 216 height 20
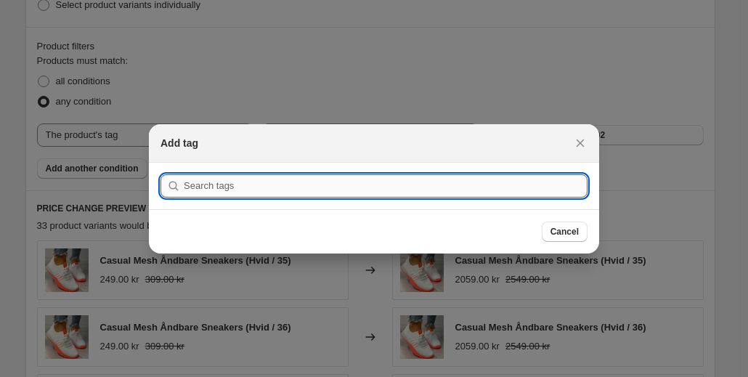
click at [453, 184] on input ":reu:" at bounding box center [386, 185] width 404 height 23
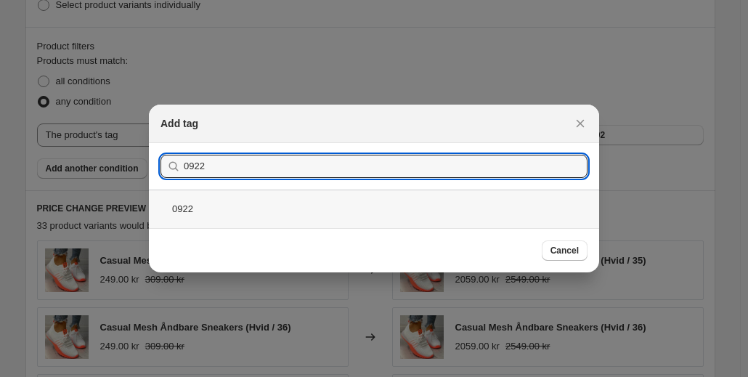
type input "0922"
click at [275, 214] on div "0922" at bounding box center [374, 209] width 450 height 39
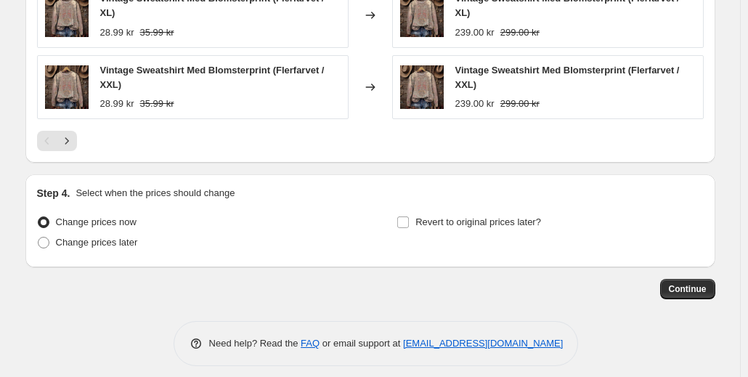
scroll to position [1632, 0]
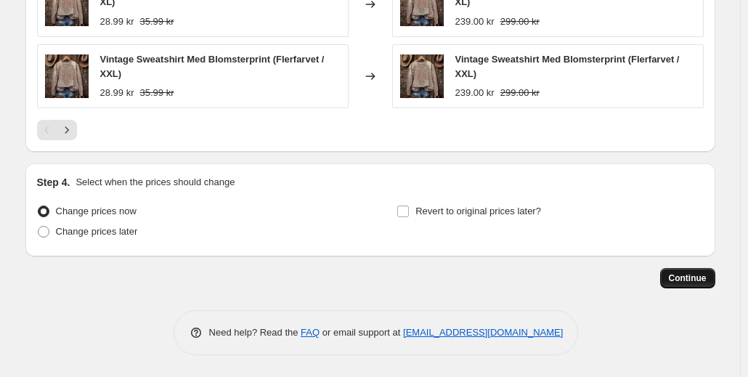
click at [699, 280] on span "Continue" at bounding box center [688, 278] width 38 height 12
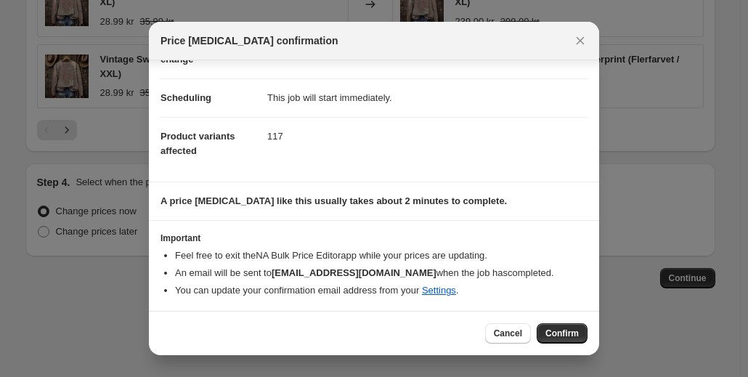
scroll to position [0, 0]
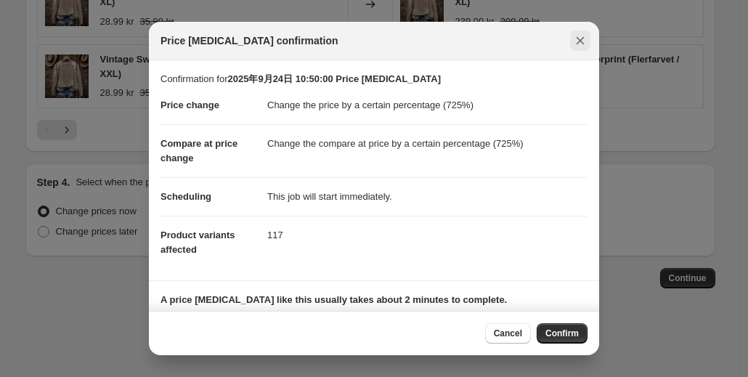
click at [575, 39] on icon "Close" at bounding box center [580, 40] width 15 height 15
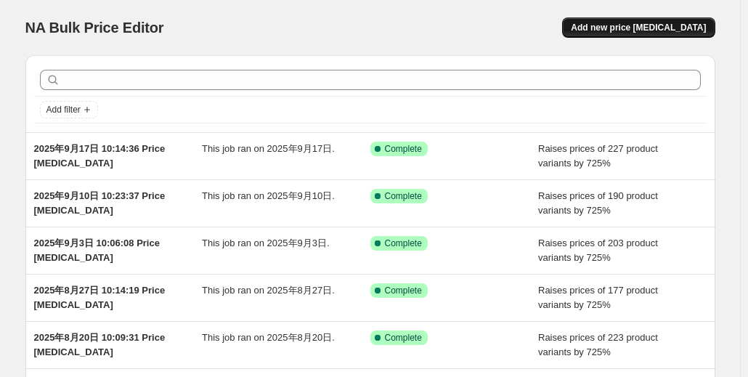
click at [615, 36] on button "Add new price [MEDICAL_DATA]" at bounding box center [638, 27] width 153 height 20
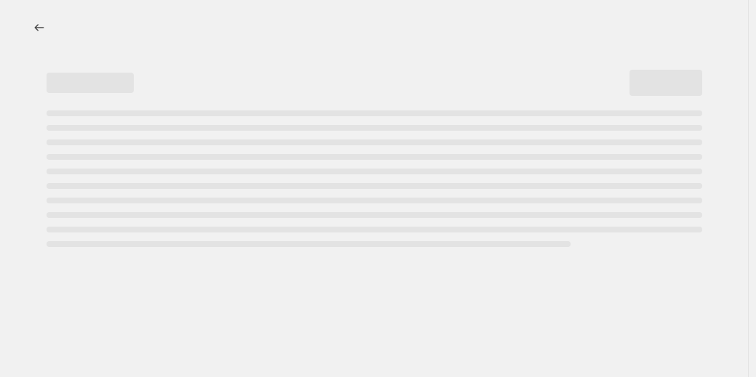
select select "percentage"
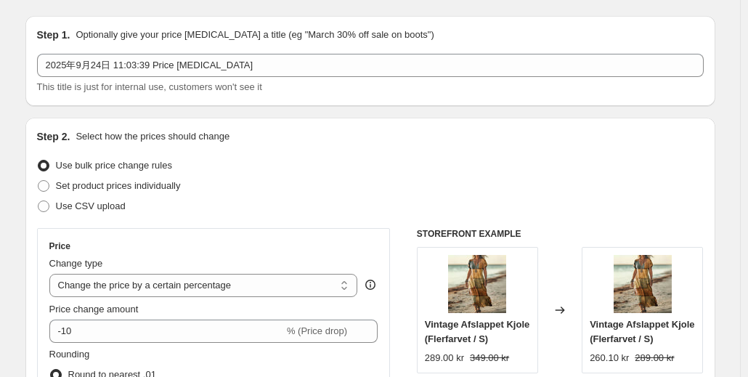
scroll to position [73, 0]
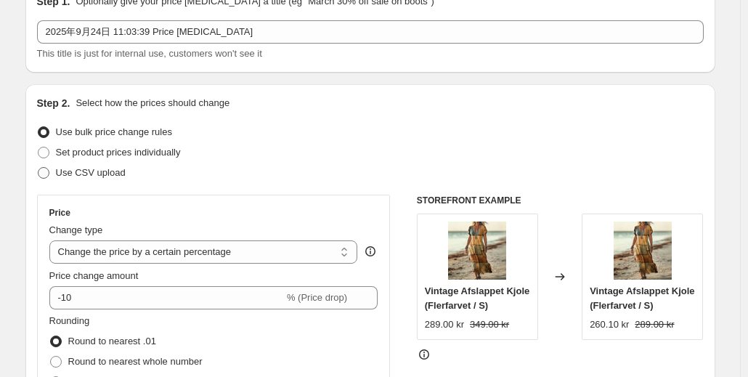
click at [90, 182] on label "Use CSV upload" at bounding box center [81, 173] width 89 height 20
click at [39, 168] on input "Use CSV upload" at bounding box center [38, 167] width 1 height 1
radio input "true"
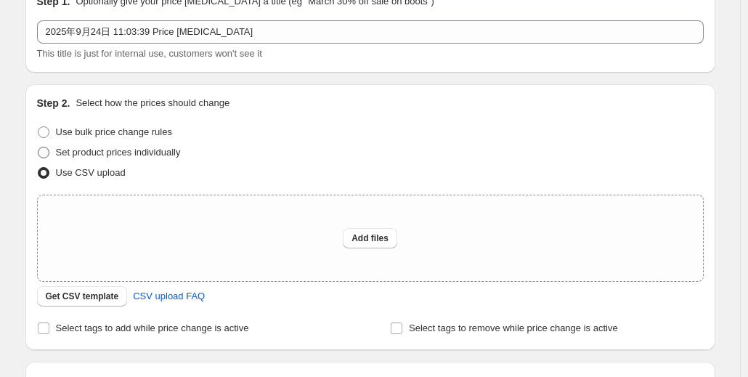
click at [97, 156] on span "Set product prices individually" at bounding box center [118, 152] width 125 height 11
click at [39, 147] on input "Set product prices individually" at bounding box center [38, 147] width 1 height 1
radio input "true"
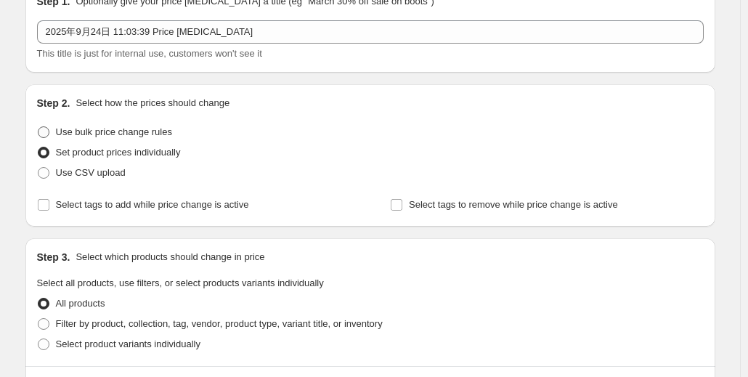
click at [109, 132] on span "Use bulk price change rules" at bounding box center [114, 131] width 116 height 11
click at [39, 127] on input "Use bulk price change rules" at bounding box center [38, 126] width 1 height 1
radio input "true"
select select "percentage"
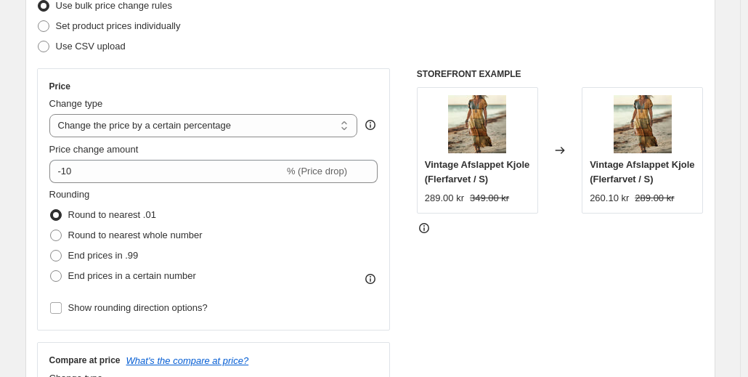
scroll to position [218, 0]
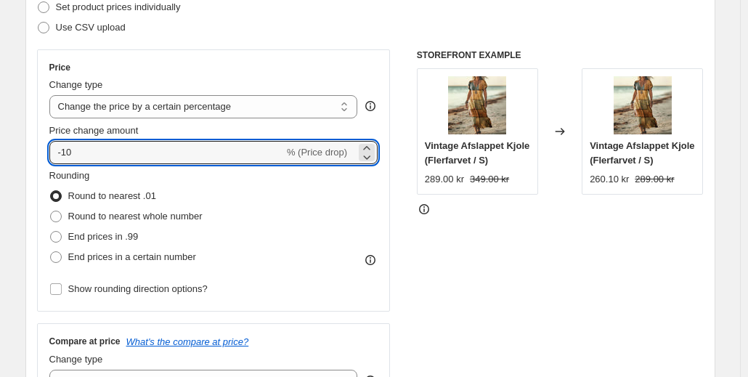
drag, startPoint x: 58, startPoint y: 139, endPoint x: 37, endPoint y: 141, distance: 21.1
click at [37, 141] on div "Step 2. Select how the prices should change Use bulk price change rules Set pro…" at bounding box center [370, 194] width 690 height 510
drag, startPoint x: 12, startPoint y: 144, endPoint x: 4, endPoint y: 144, distance: 8.0
type input "725"
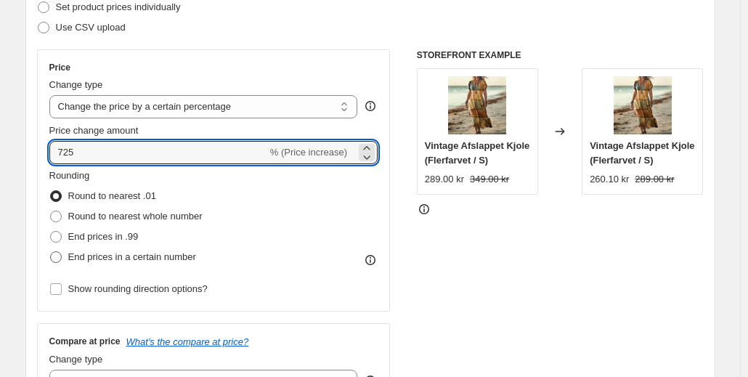
click at [141, 259] on span "End prices in a certain number" at bounding box center [132, 256] width 128 height 11
click at [51, 252] on input "End prices in a certain number" at bounding box center [50, 251] width 1 height 1
radio input "true"
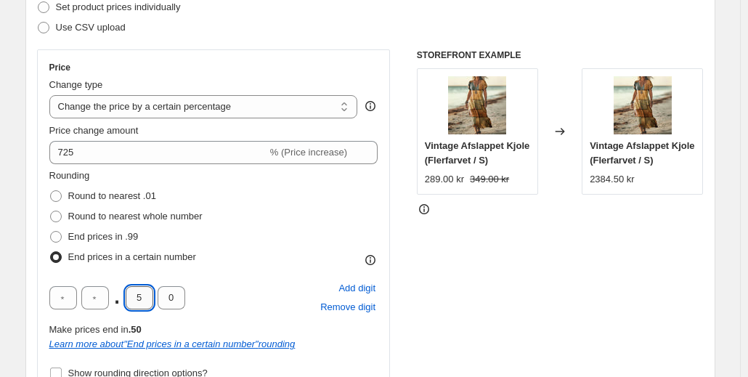
drag, startPoint x: 139, startPoint y: 301, endPoint x: 149, endPoint y: 304, distance: 10.1
click at [149, 304] on input "5" at bounding box center [140, 297] width 28 height 23
type input "0"
click at [98, 297] on input "text" at bounding box center [95, 297] width 28 height 23
type input "9"
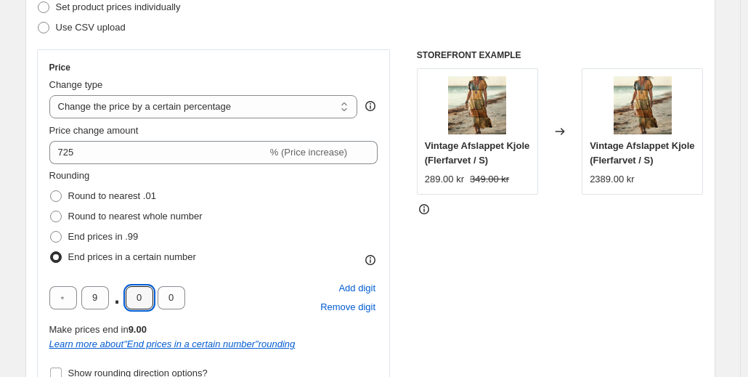
click at [262, 240] on div "Rounding Round to nearest .01 Round to nearest whole number End prices in .99 E…" at bounding box center [213, 218] width 329 height 99
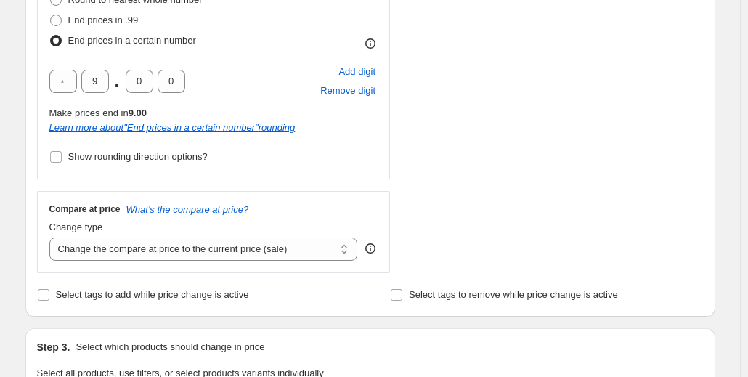
scroll to position [436, 0]
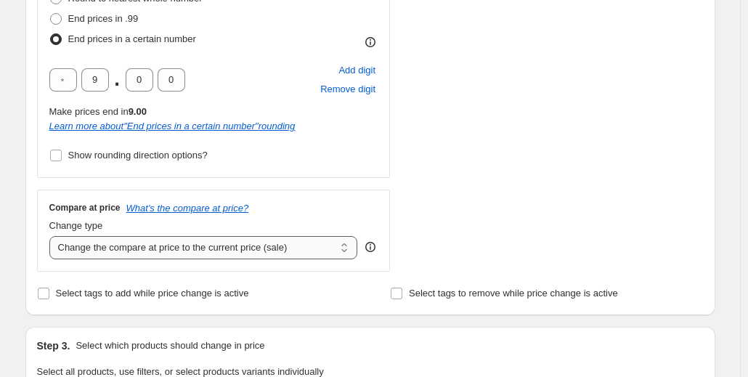
click at [160, 254] on select "Change the compare at price to the current price (sale) Change the compare at p…" at bounding box center [203, 247] width 309 height 23
select select "percentage"
click at [52, 236] on select "Change the compare at price to the current price (sale) Change the compare at p…" at bounding box center [203, 247] width 309 height 23
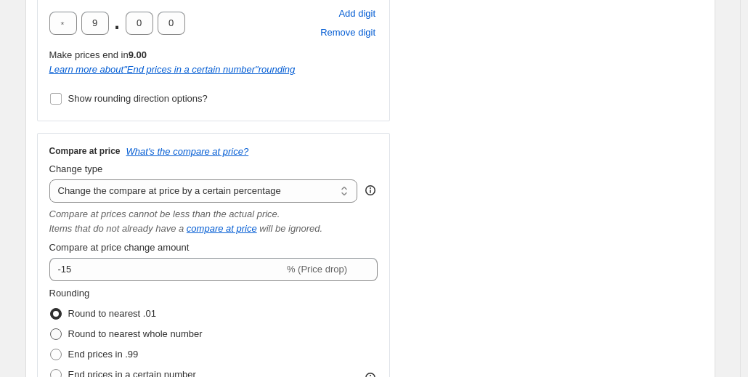
scroll to position [581, 0]
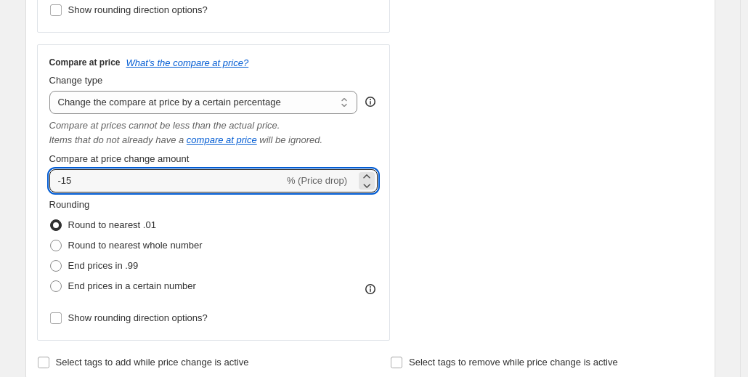
drag, startPoint x: 99, startPoint y: 178, endPoint x: 15, endPoint y: 180, distance: 84.3
click at [15, 180] on div "Create new price change job. This page is ready Create new price change job Dra…" at bounding box center [370, 294] width 725 height 1751
paste input "72"
type input "725"
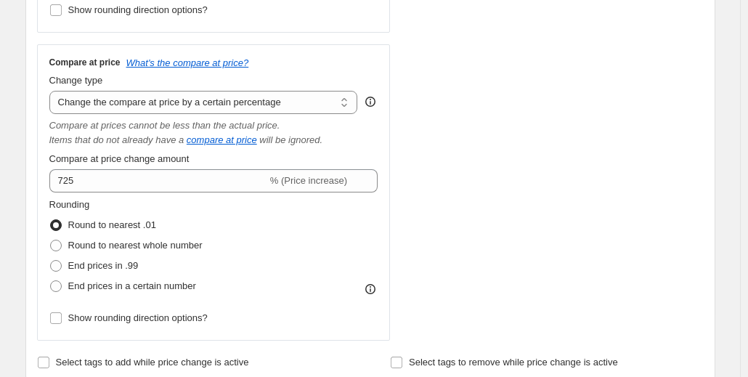
click at [445, 203] on div "STOREFRONT EXAMPLE Vintage Afslappet Kjole (Flerfarvet / S) 289.00 kr 349.00 kr…" at bounding box center [560, 13] width 287 height 655
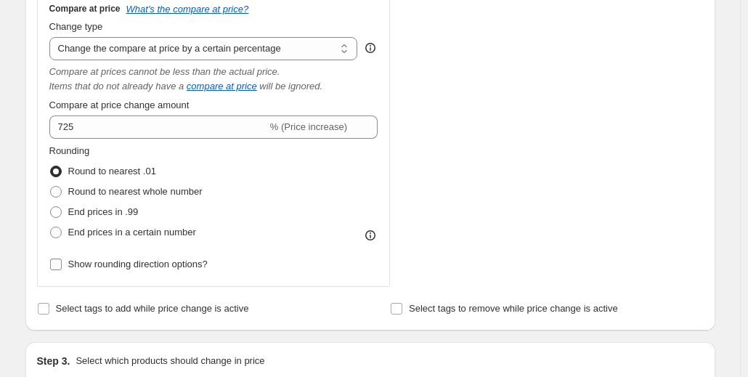
scroll to position [654, 0]
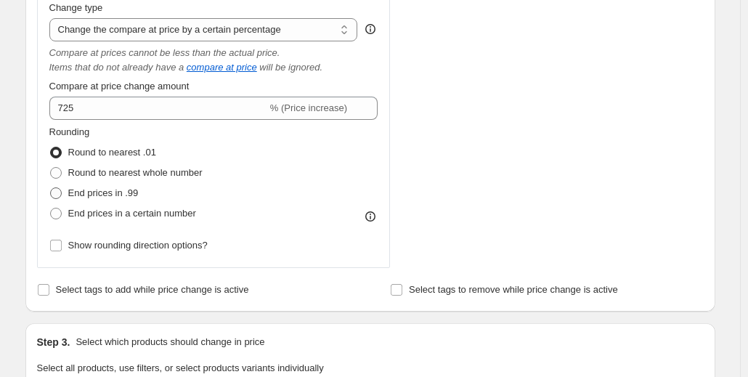
click at [123, 193] on span "End prices in .99" at bounding box center [103, 192] width 70 height 11
click at [51, 188] on input "End prices in .99" at bounding box center [50, 187] width 1 height 1
radio input "true"
click at [118, 213] on span "End prices in a certain number" at bounding box center [132, 213] width 128 height 11
click at [51, 209] on input "End prices in a certain number" at bounding box center [50, 208] width 1 height 1
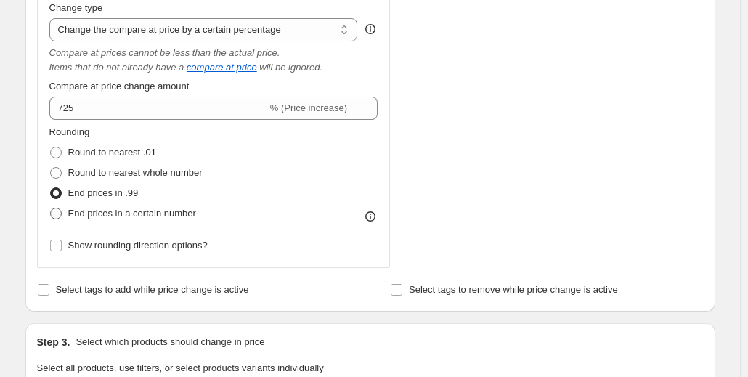
radio input "true"
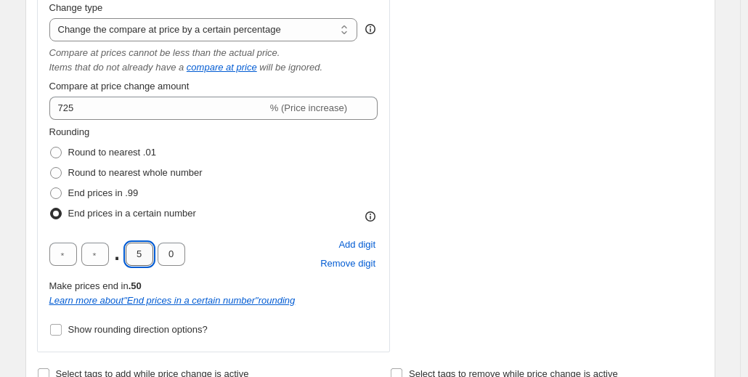
drag, startPoint x: 134, startPoint y: 250, endPoint x: 147, endPoint y: 248, distance: 13.2
click at [147, 248] on input "5" at bounding box center [140, 254] width 28 height 23
type input "0"
click at [97, 258] on input "text" at bounding box center [95, 254] width 28 height 23
type input "9"
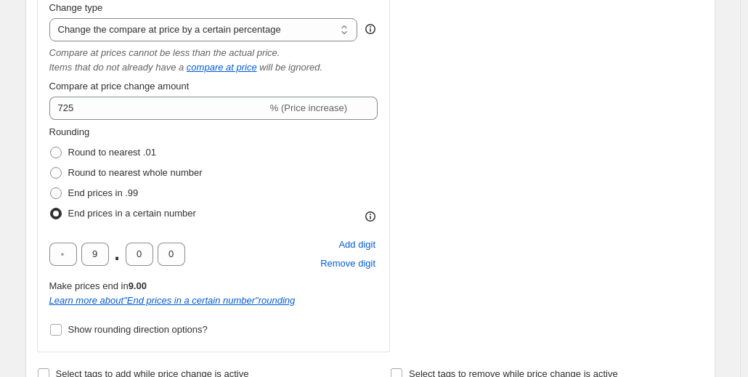
drag, startPoint x: 445, startPoint y: 243, endPoint x: 405, endPoint y: 246, distance: 40.1
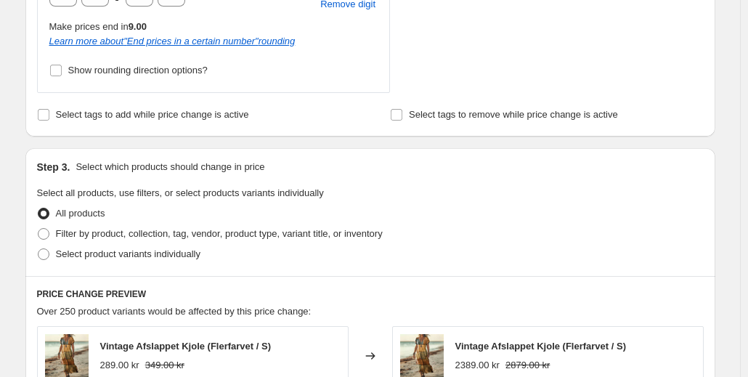
scroll to position [944, 0]
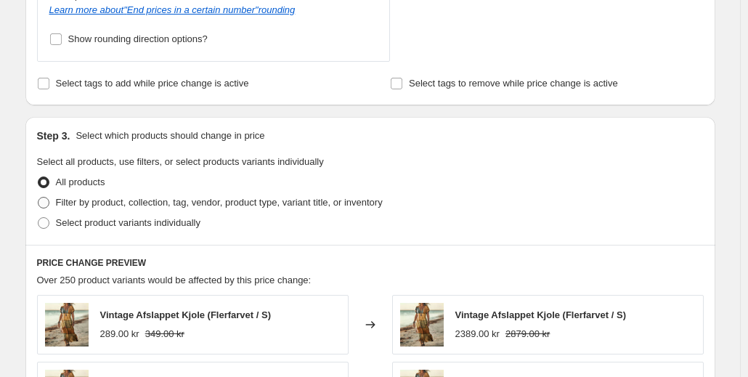
click at [127, 201] on span "Filter by product, collection, tag, vendor, product type, variant title, or inv…" at bounding box center [219, 202] width 327 height 11
click at [39, 198] on input "Filter by product, collection, tag, vendor, product type, variant title, or inv…" at bounding box center [38, 197] width 1 height 1
radio input "true"
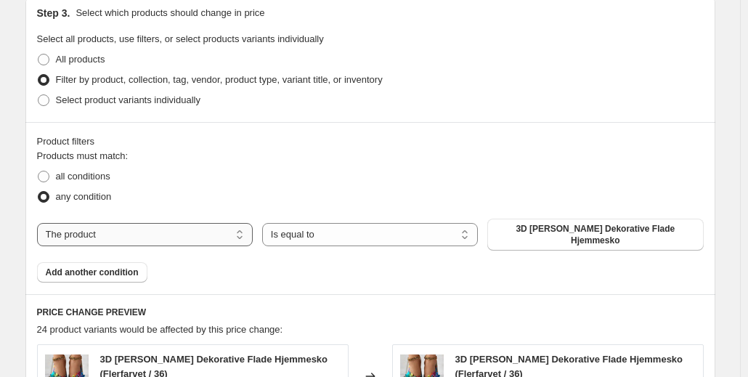
scroll to position [1090, 0]
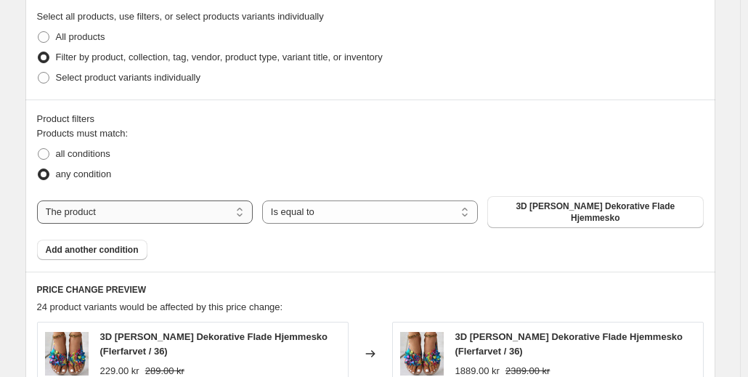
click at [160, 211] on select "The product The product's collection The product's tag The product's vendor The…" at bounding box center [145, 212] width 216 height 23
select select "tag"
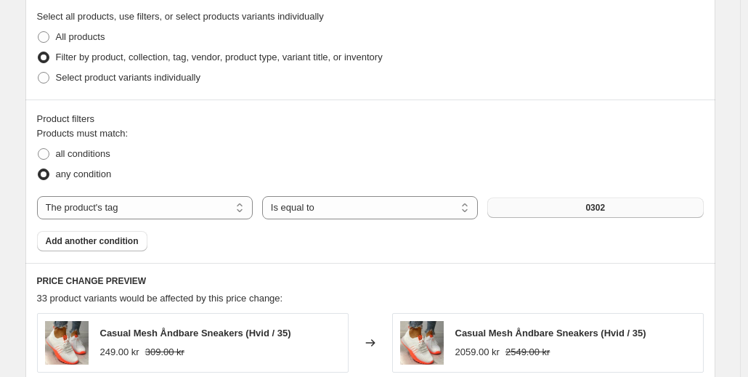
click at [583, 203] on button "0302" at bounding box center [596, 208] width 216 height 20
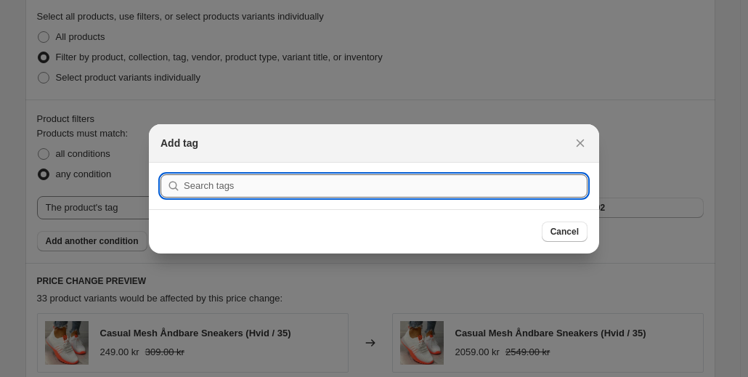
click at [339, 190] on input ":r6a:" at bounding box center [386, 185] width 404 height 23
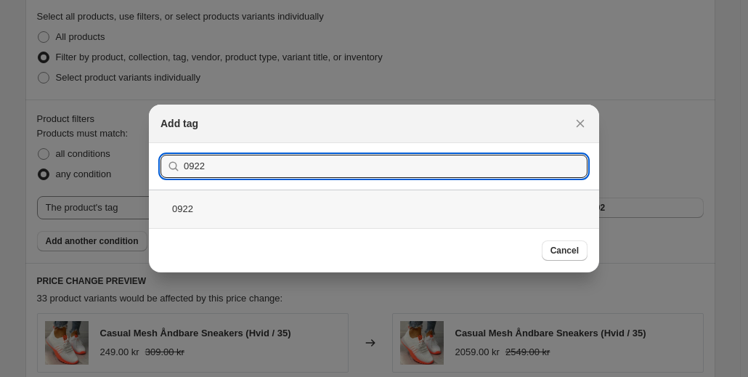
type input "0922"
click at [282, 208] on div "0922" at bounding box center [374, 209] width 450 height 39
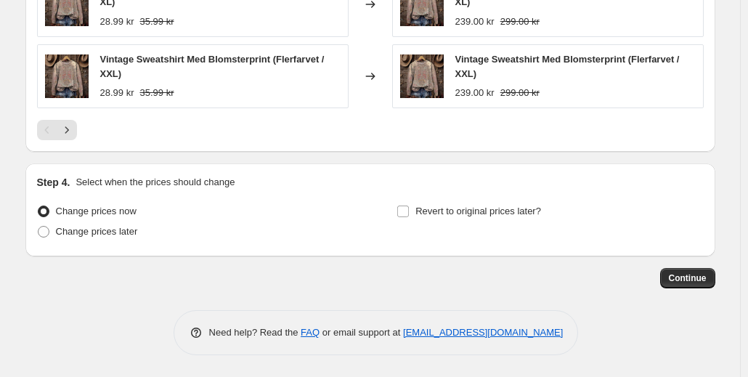
scroll to position [1632, 0]
click at [688, 278] on span "Continue" at bounding box center [688, 278] width 38 height 12
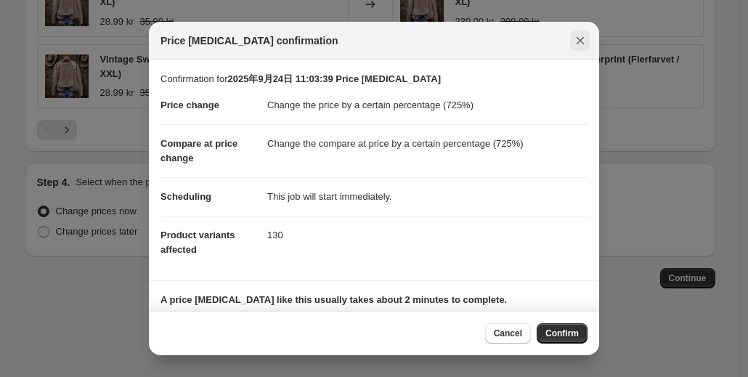
click at [575, 40] on icon "Close" at bounding box center [580, 40] width 15 height 15
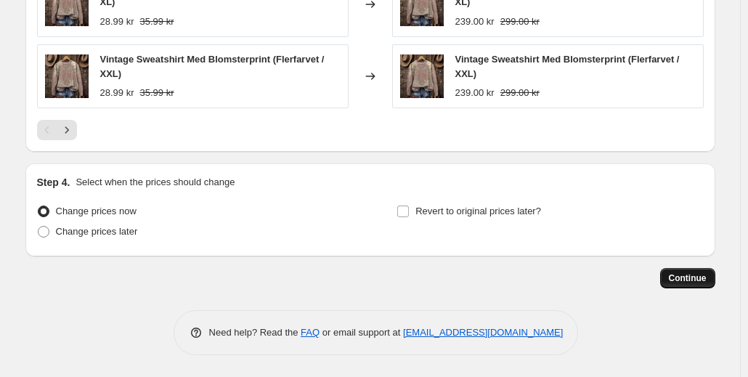
click at [703, 280] on span "Continue" at bounding box center [688, 278] width 38 height 12
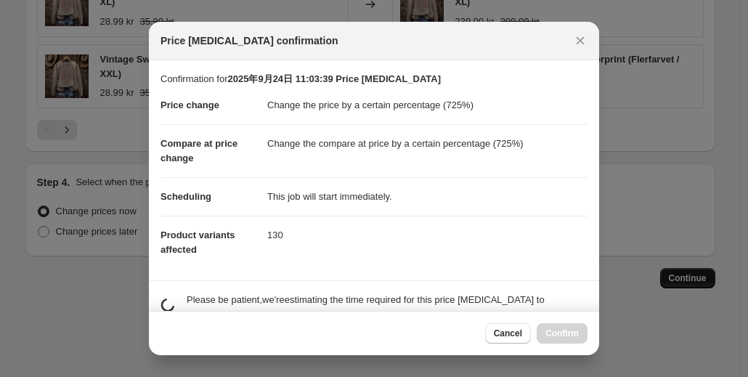
scroll to position [0, 0]
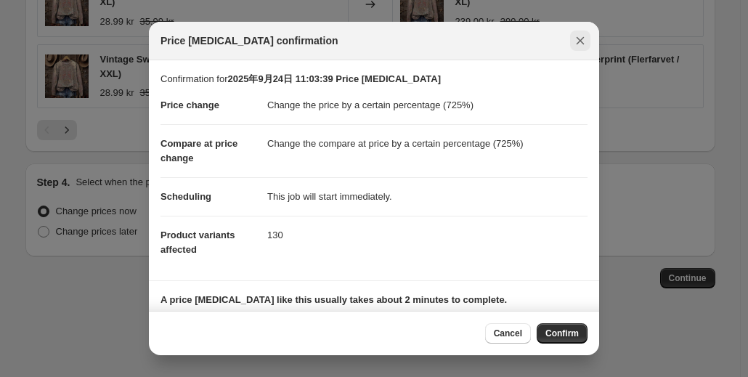
click at [575, 42] on icon "Close" at bounding box center [580, 40] width 15 height 15
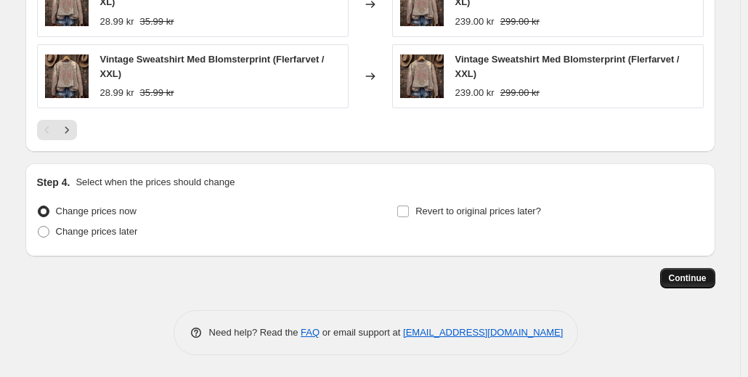
click at [676, 273] on span "Continue" at bounding box center [688, 278] width 38 height 12
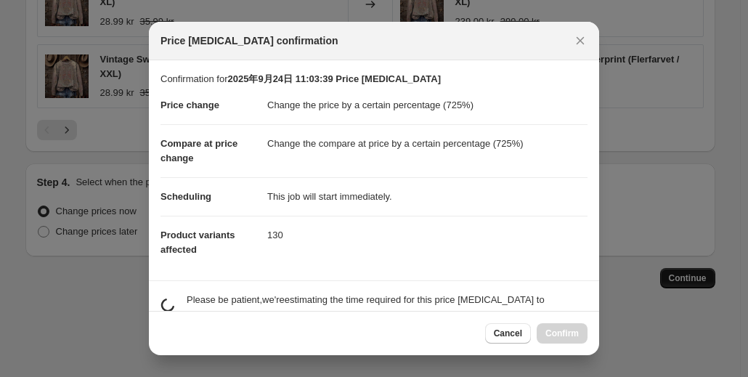
scroll to position [0, 0]
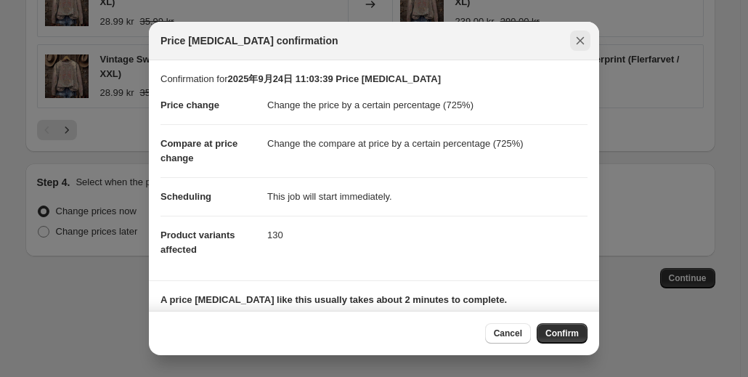
click at [581, 39] on icon "Close" at bounding box center [580, 40] width 15 height 15
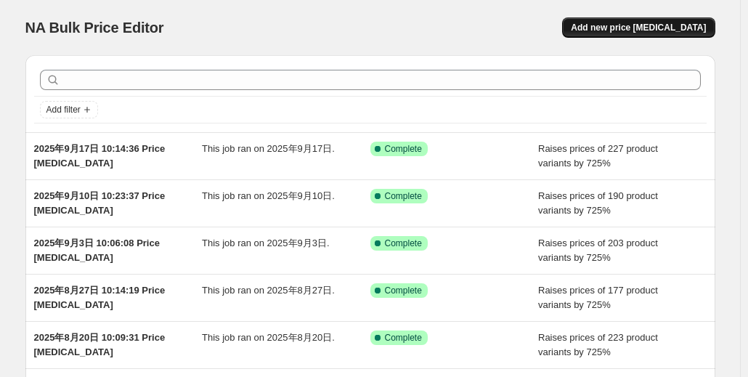
click at [673, 25] on span "Add new price [MEDICAL_DATA]" at bounding box center [638, 28] width 135 height 12
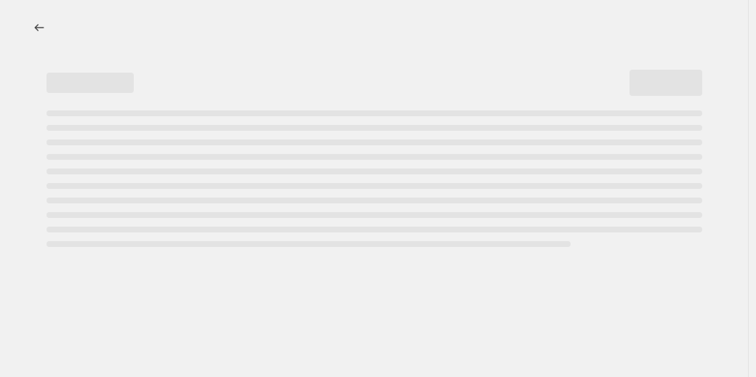
select select "percentage"
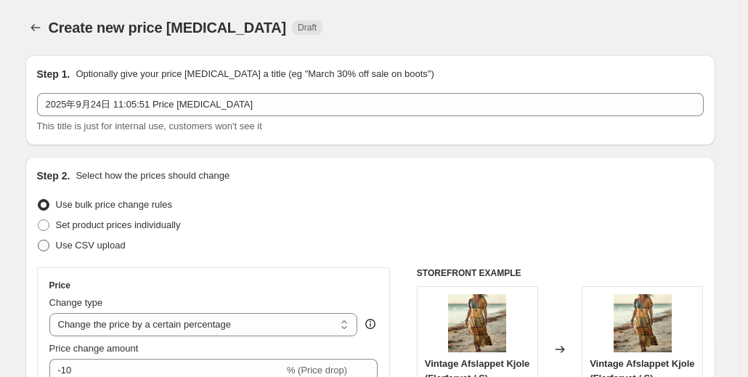
scroll to position [73, 0]
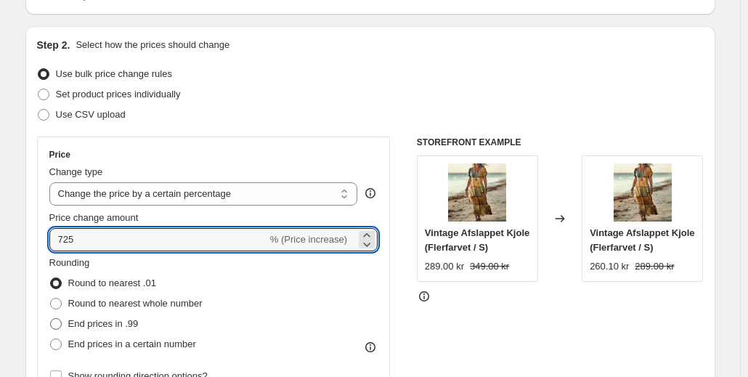
scroll to position [218, 0]
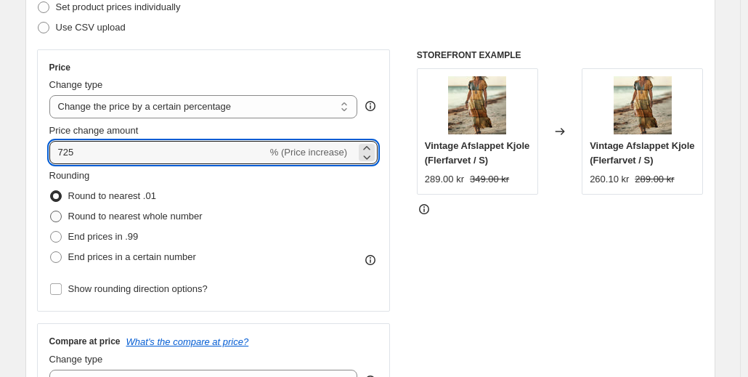
type input "725"
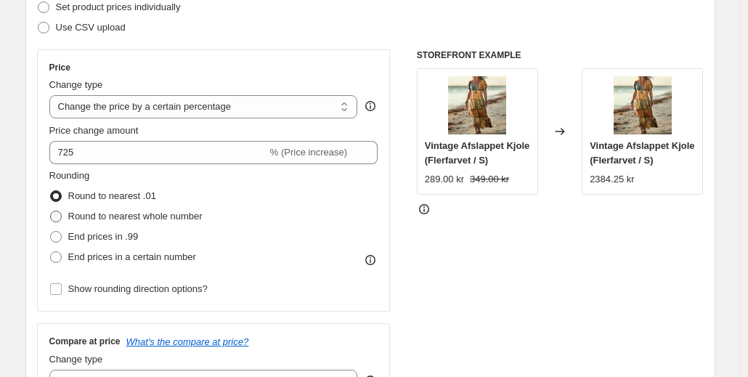
click at [94, 216] on span "Round to nearest whole number" at bounding box center [135, 216] width 134 height 11
click at [51, 211] on input "Round to nearest whole number" at bounding box center [50, 211] width 1 height 1
radio input "true"
click at [97, 187] on label "Round to nearest .01" at bounding box center [102, 196] width 107 height 20
click at [51, 190] on input "Round to nearest .01" at bounding box center [50, 190] width 1 height 1
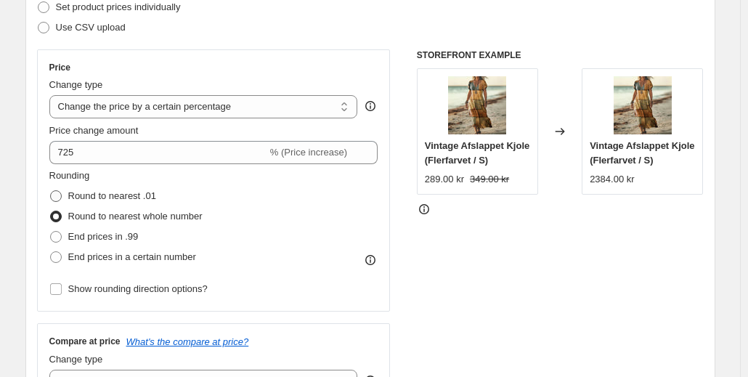
radio input "true"
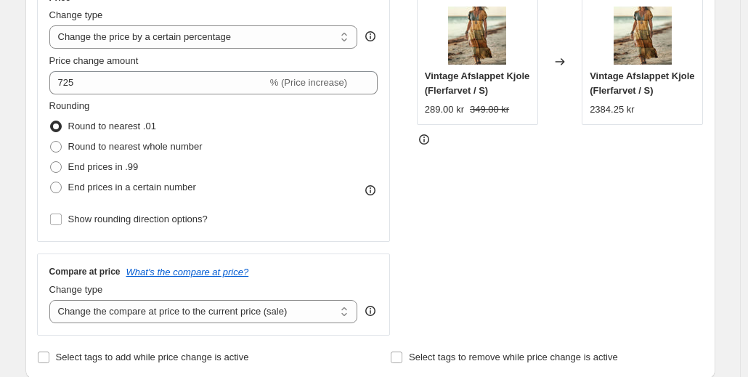
scroll to position [291, 0]
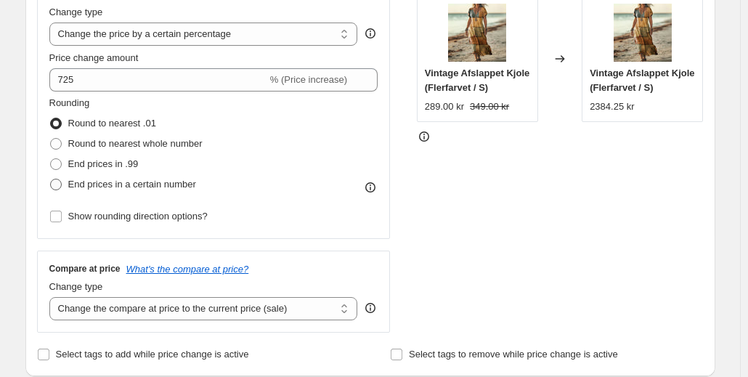
click at [109, 176] on label "End prices in a certain number" at bounding box center [122, 184] width 147 height 20
click at [51, 179] on input "End prices in a certain number" at bounding box center [50, 179] width 1 height 1
radio input "true"
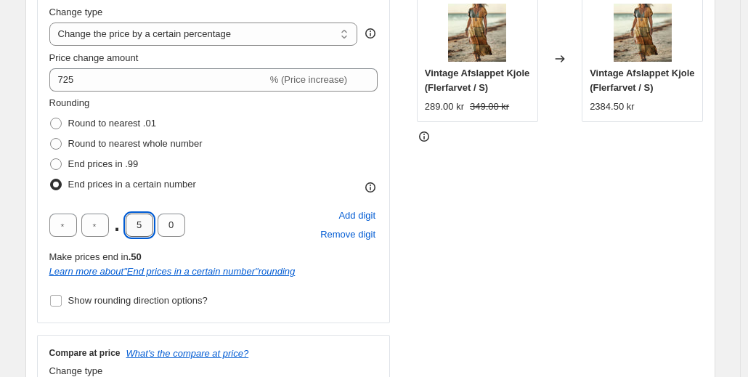
click at [139, 225] on input "5" at bounding box center [140, 225] width 28 height 23
type input "0"
click at [100, 227] on input "text" at bounding box center [95, 225] width 28 height 23
type input "9"
drag, startPoint x: 267, startPoint y: 203, endPoint x: 260, endPoint y: 200, distance: 7.8
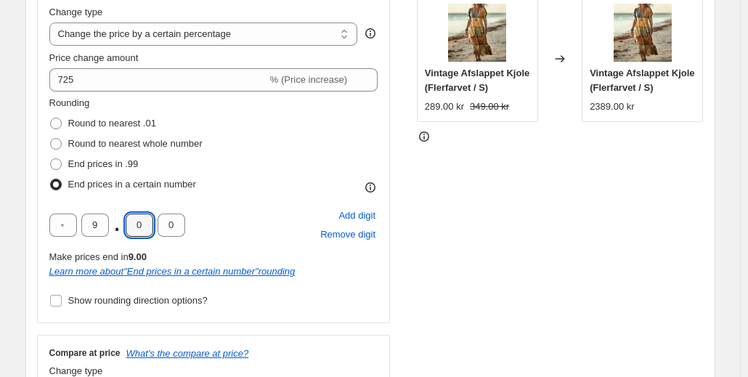
click at [267, 202] on div "Rounding Round to nearest .01 Round to nearest whole number End prices in .99 E…" at bounding box center [213, 203] width 329 height 215
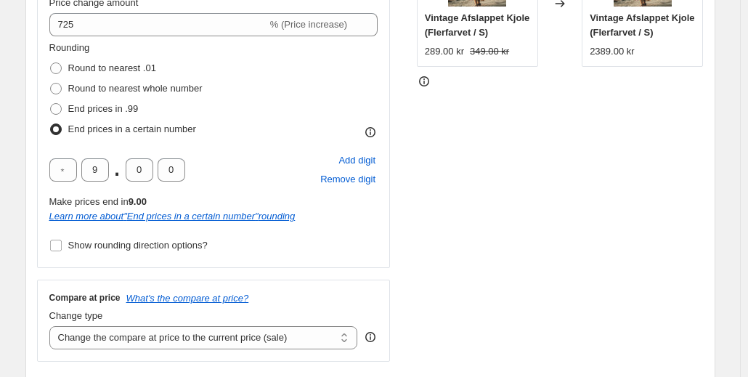
scroll to position [509, 0]
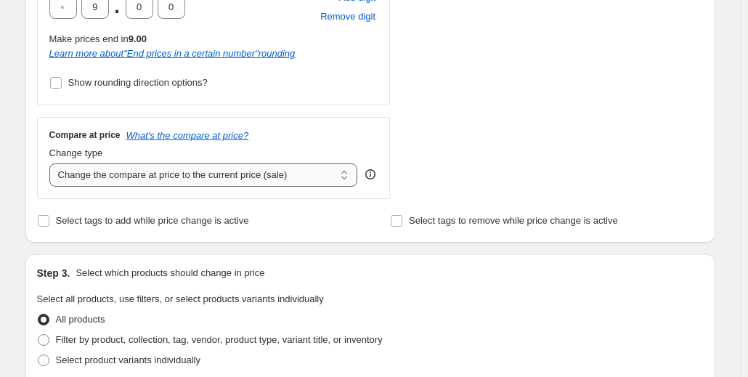
click at [151, 178] on select "Change the compare at price to the current price (sale) Change the compare at p…" at bounding box center [203, 174] width 309 height 23
select select "percentage"
click at [52, 163] on select "Change the compare at price to the current price (sale) Change the compare at p…" at bounding box center [203, 174] width 309 height 23
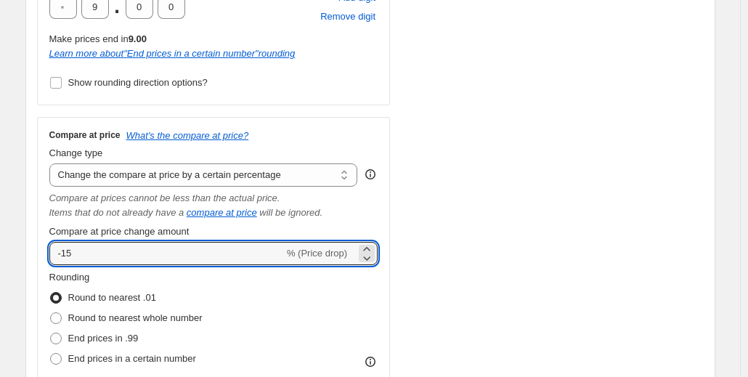
drag, startPoint x: 54, startPoint y: 238, endPoint x: 4, endPoint y: 237, distance: 50.9
click at [5, 237] on div "Create new price change job. This page is ready Create new price change job Dra…" at bounding box center [370, 366] width 740 height 1751
paste input "72"
type input "725"
click at [485, 248] on div "STOREFRONT EXAMPLE Vintage Afslappet Kjole (Flerfarvet / S) 289.00 kr 349.00 kr…" at bounding box center [560, 86] width 287 height 655
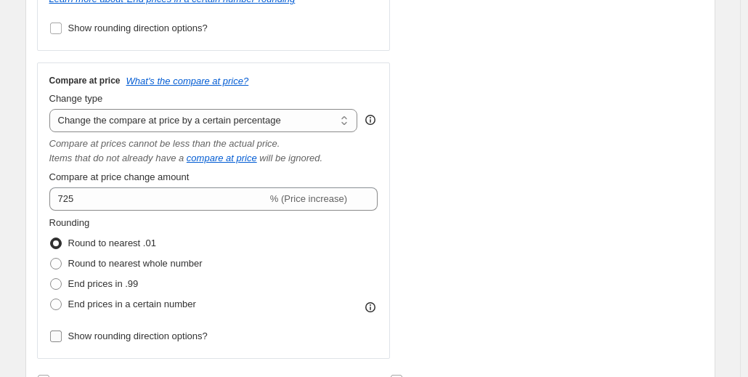
scroll to position [654, 0]
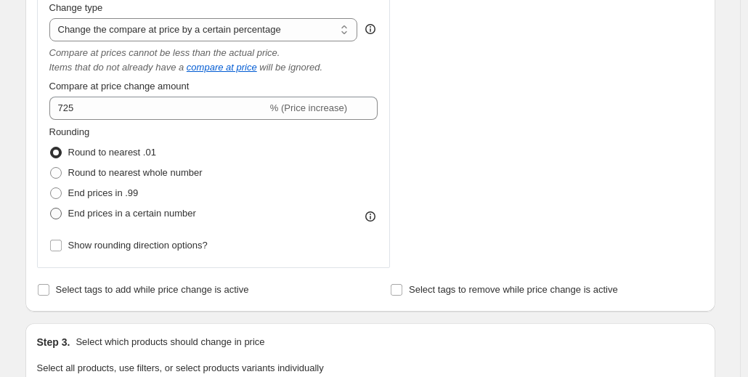
click at [126, 212] on span "End prices in a certain number" at bounding box center [132, 213] width 128 height 11
click at [51, 209] on input "End prices in a certain number" at bounding box center [50, 208] width 1 height 1
radio input "true"
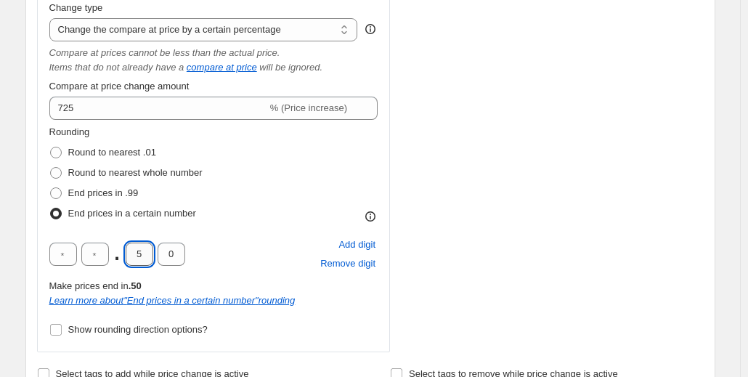
click at [145, 254] on input "5" at bounding box center [140, 254] width 28 height 23
drag, startPoint x: 143, startPoint y: 254, endPoint x: 129, endPoint y: 256, distance: 14.0
click at [129, 256] on input "5" at bounding box center [140, 254] width 28 height 23
type input "0"
click at [92, 251] on input "text" at bounding box center [95, 254] width 28 height 23
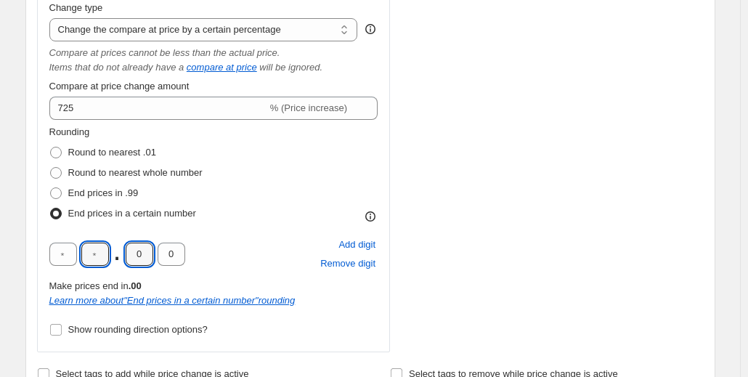
type input "9"
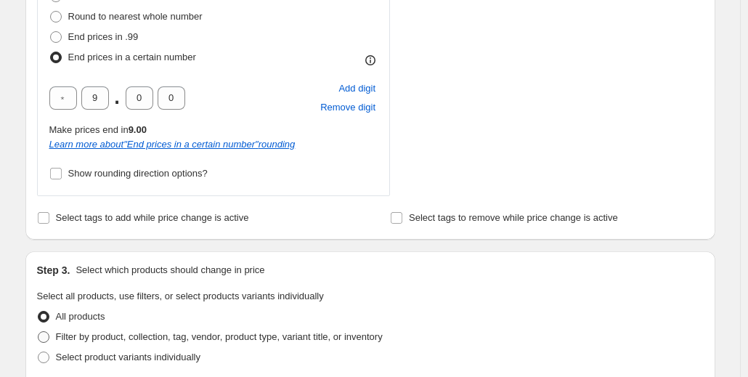
scroll to position [944, 0]
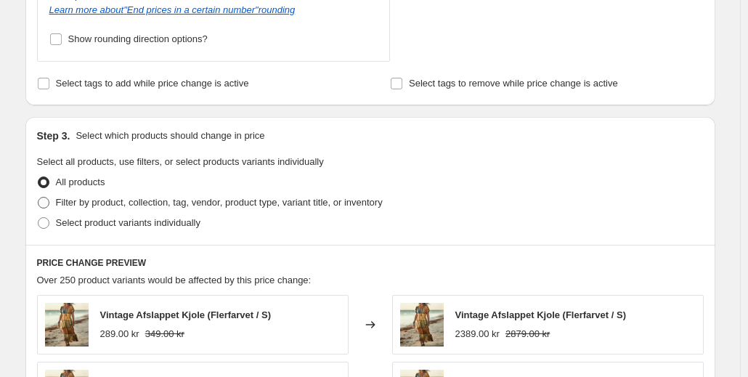
click at [160, 204] on span "Filter by product, collection, tag, vendor, product type, variant title, or inv…" at bounding box center [219, 202] width 327 height 11
click at [39, 198] on input "Filter by product, collection, tag, vendor, product type, variant title, or inv…" at bounding box center [38, 197] width 1 height 1
radio input "true"
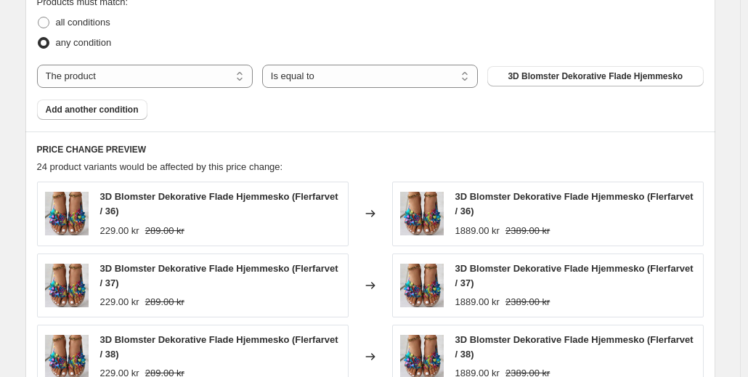
scroll to position [1235, 0]
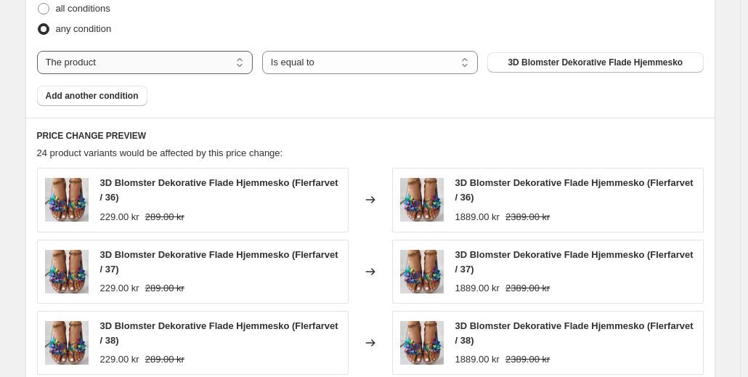
click at [199, 61] on select "The product The product's collection The product's tag The product's vendor The…" at bounding box center [145, 62] width 216 height 23
select select "tag"
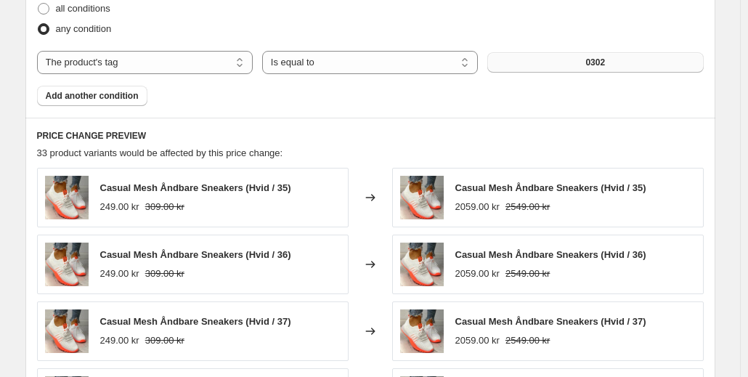
click at [630, 64] on button "0302" at bounding box center [596, 62] width 216 height 20
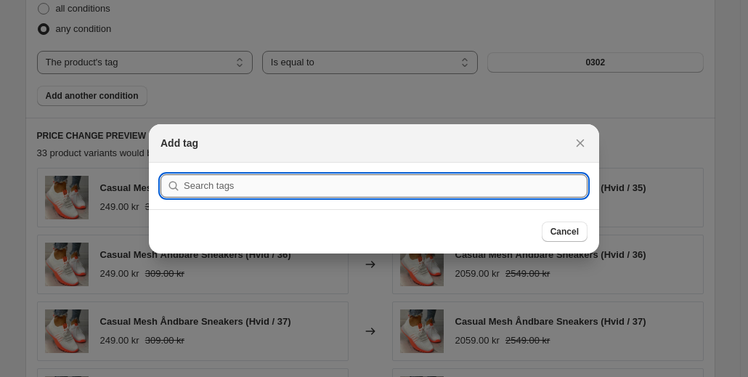
click at [461, 176] on input ":r2u:" at bounding box center [386, 185] width 404 height 23
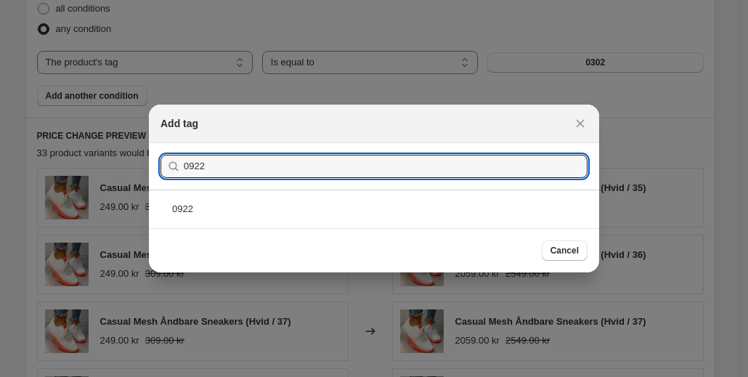
type input "0922"
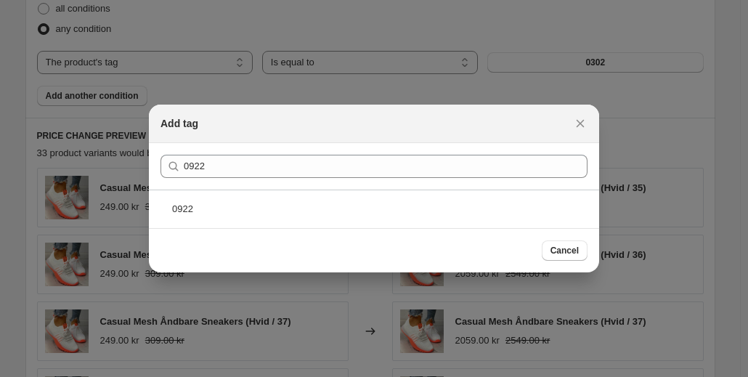
click at [263, 210] on div "0922" at bounding box center [374, 209] width 450 height 39
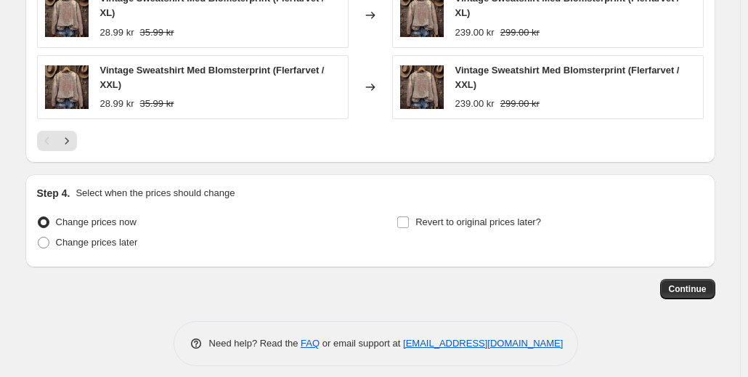
scroll to position [1632, 0]
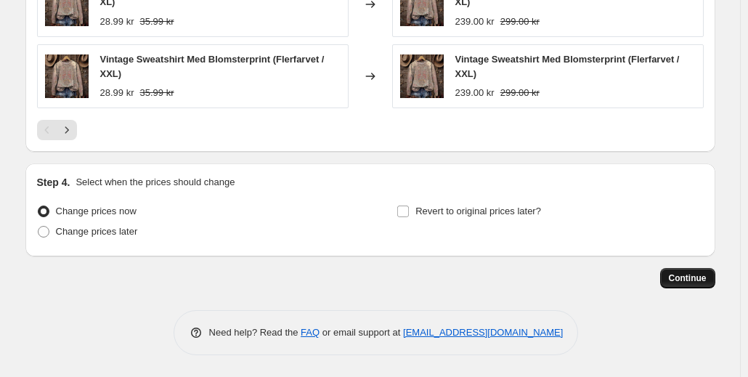
click at [711, 283] on button "Continue" at bounding box center [687, 278] width 55 height 20
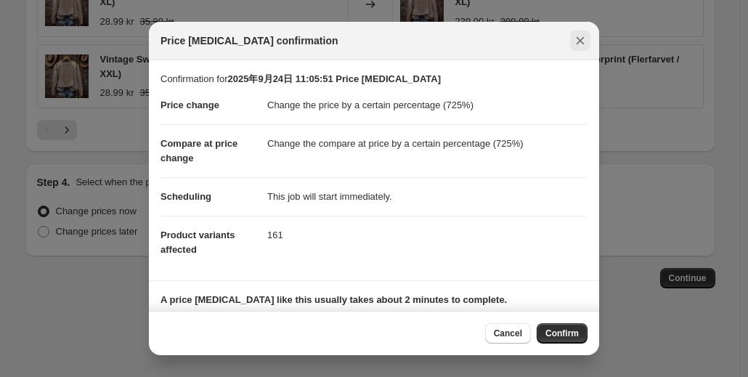
click at [578, 43] on icon "Close" at bounding box center [581, 41] width 8 height 8
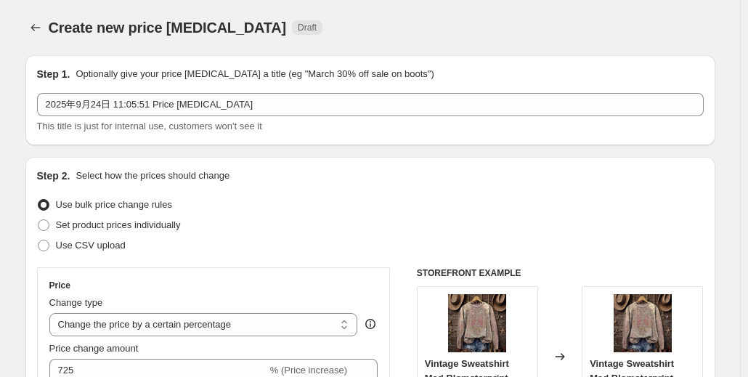
scroll to position [1632, 0]
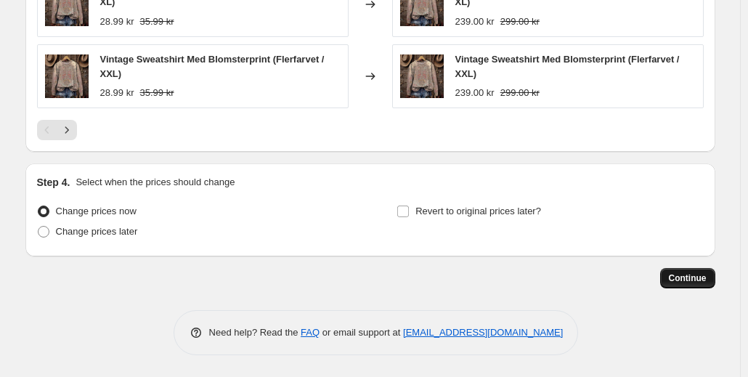
click at [671, 287] on button "Continue" at bounding box center [687, 278] width 55 height 20
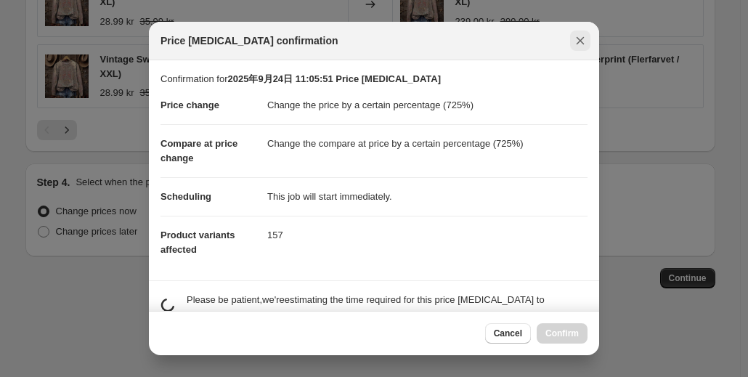
click at [573, 44] on icon "Close" at bounding box center [580, 40] width 15 height 15
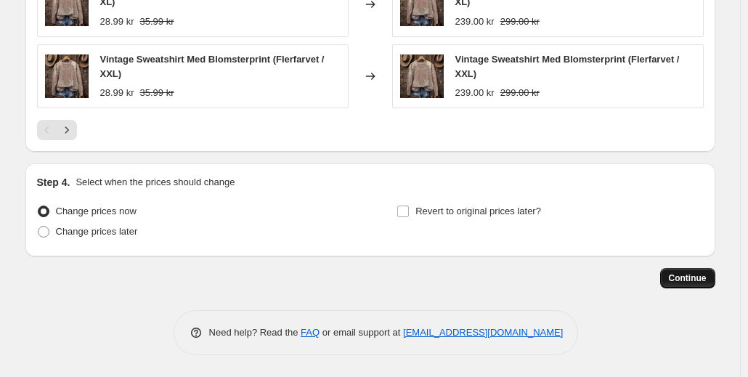
click at [692, 274] on span "Continue" at bounding box center [688, 278] width 38 height 12
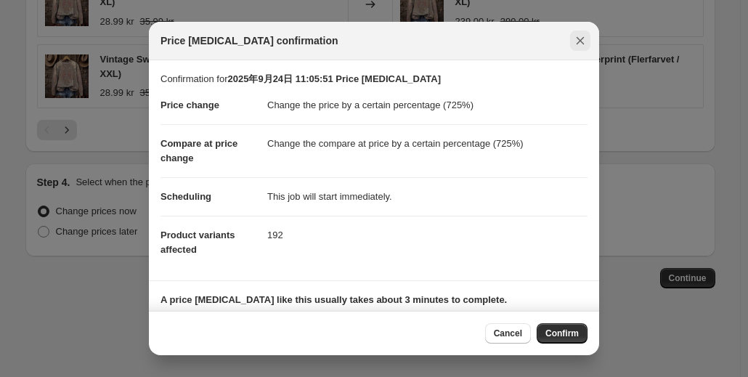
click at [587, 40] on icon "Close" at bounding box center [580, 40] width 15 height 15
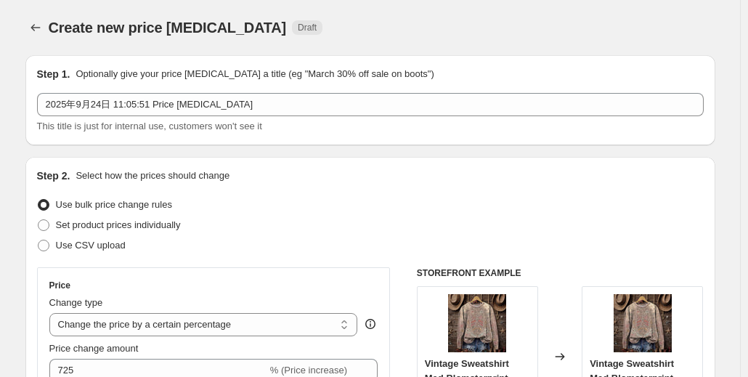
scroll to position [1632, 0]
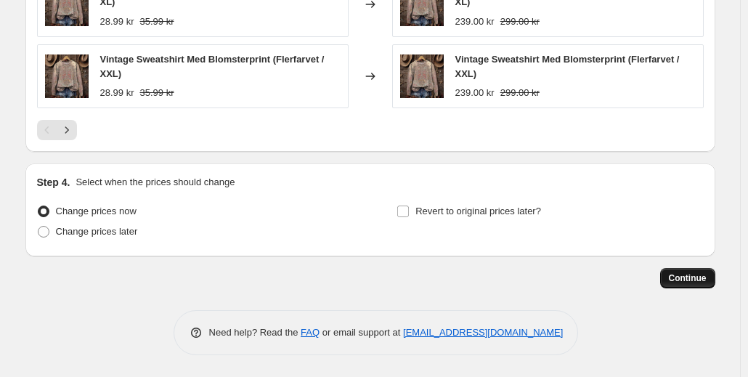
click at [672, 278] on button "Continue" at bounding box center [687, 278] width 55 height 20
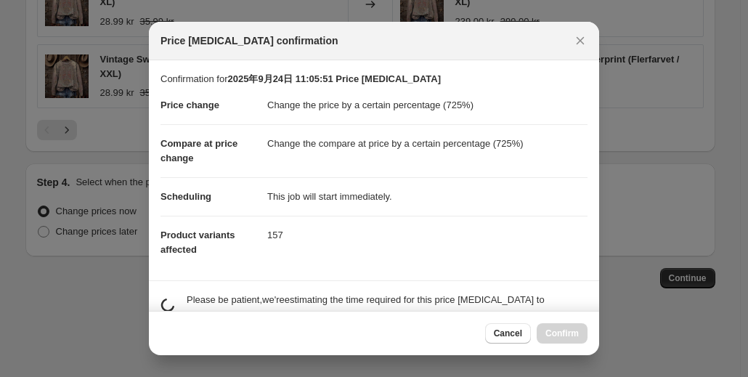
scroll to position [0, 0]
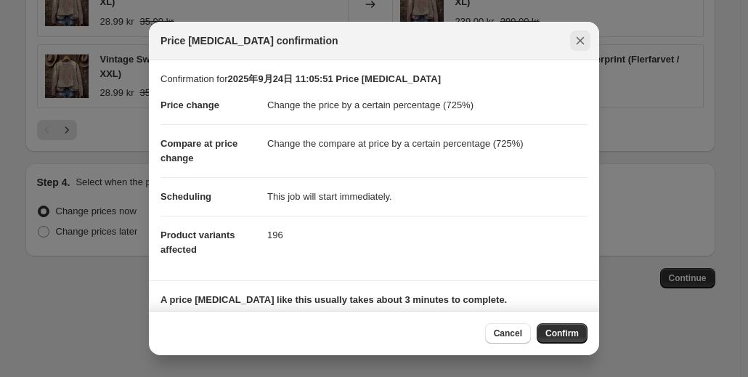
click at [584, 44] on icon "Close" at bounding box center [580, 40] width 15 height 15
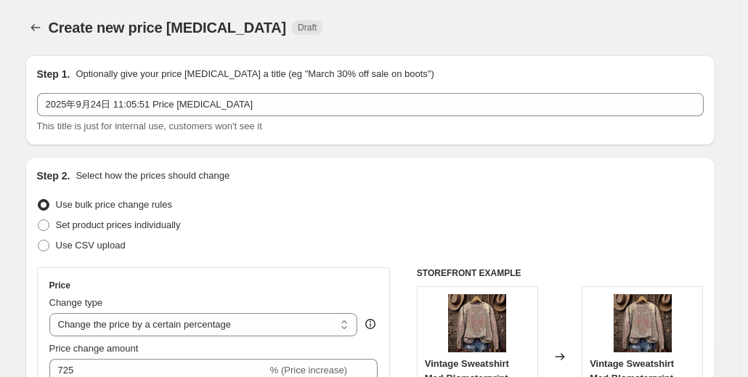
scroll to position [1632, 0]
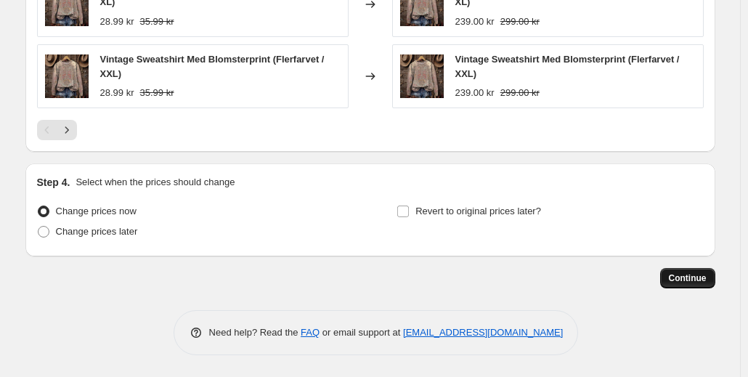
click at [683, 271] on button "Continue" at bounding box center [687, 278] width 55 height 20
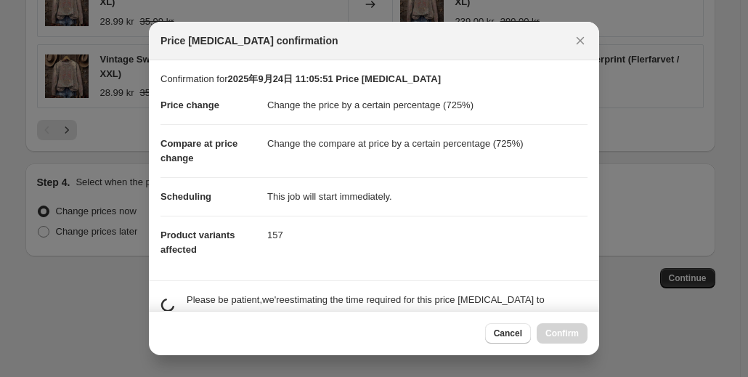
scroll to position [0, 0]
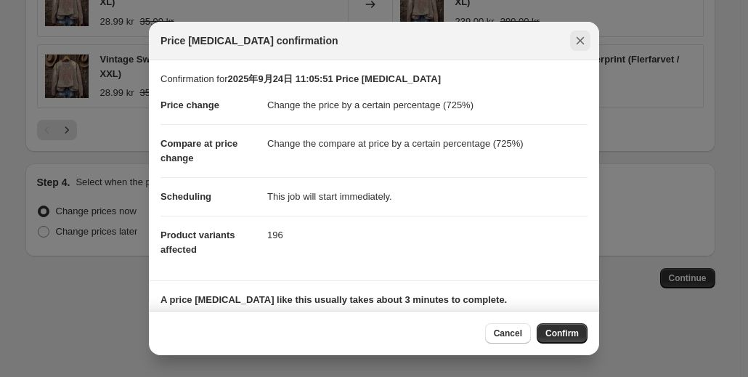
click at [579, 47] on icon "Close" at bounding box center [580, 40] width 15 height 15
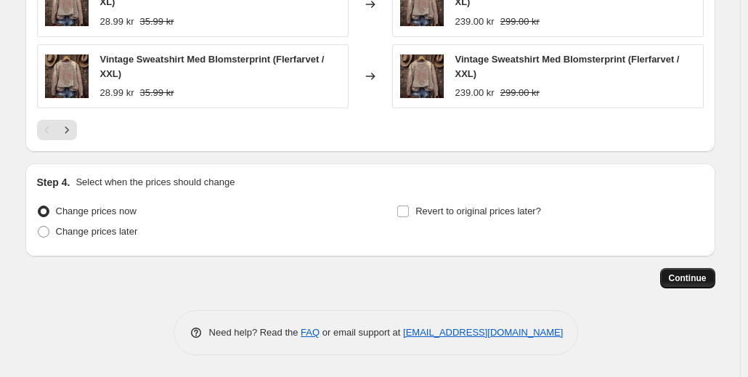
click at [674, 275] on span "Continue" at bounding box center [688, 278] width 38 height 12
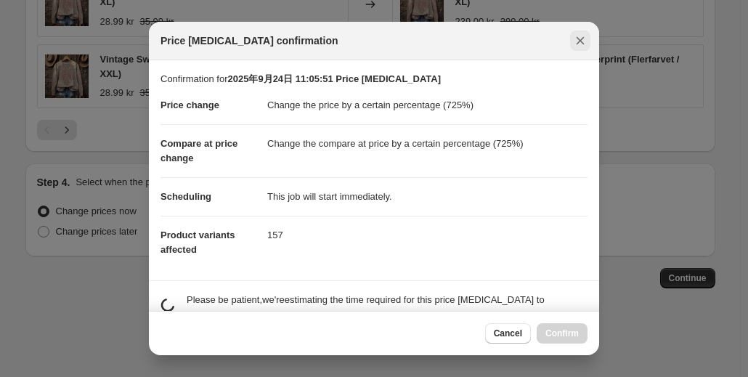
click at [585, 44] on icon "Close" at bounding box center [580, 40] width 15 height 15
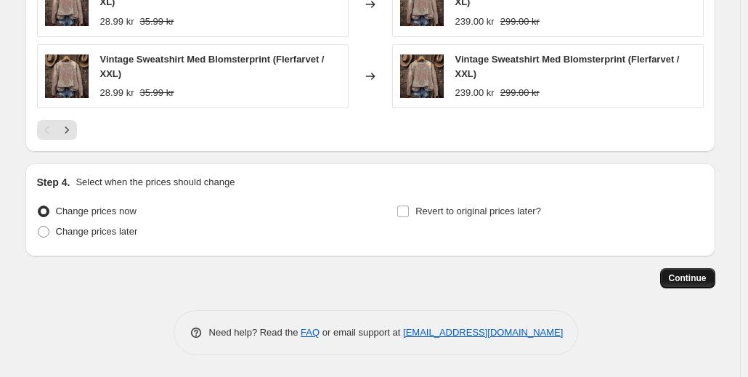
click at [677, 275] on span "Continue" at bounding box center [688, 278] width 38 height 12
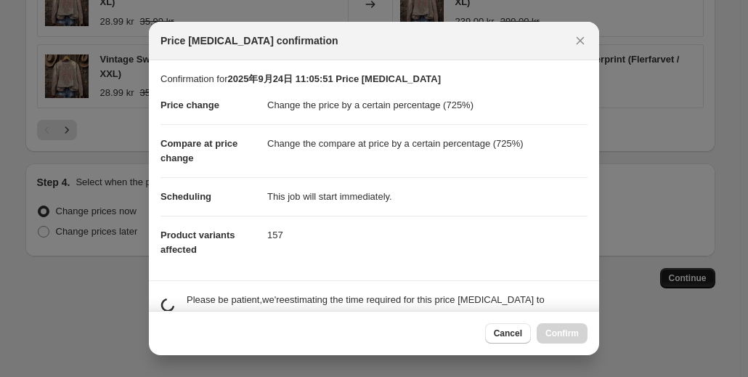
scroll to position [0, 0]
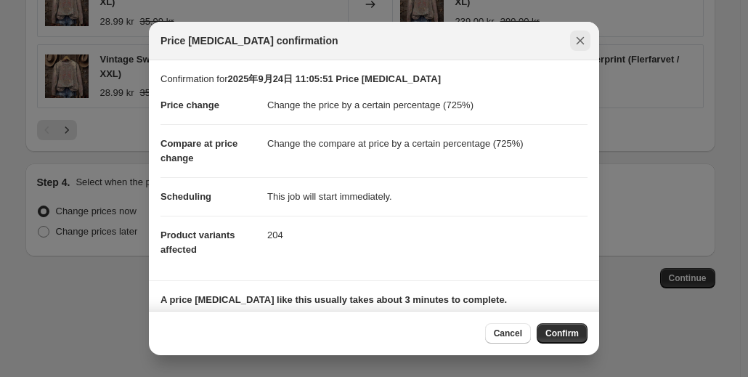
click at [574, 45] on icon "Close" at bounding box center [580, 40] width 15 height 15
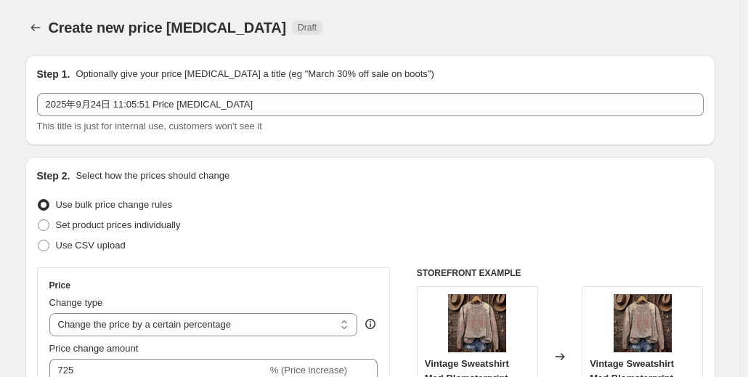
scroll to position [1632, 0]
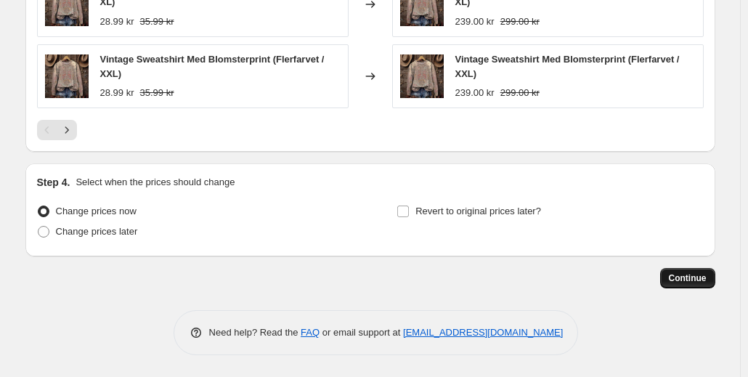
click at [703, 280] on span "Continue" at bounding box center [688, 278] width 38 height 12
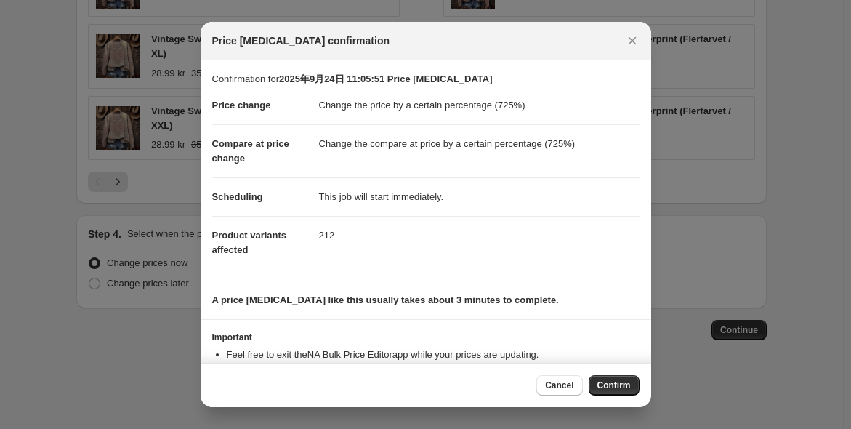
scroll to position [1580, 0]
click at [631, 44] on icon "Close" at bounding box center [632, 40] width 15 height 15
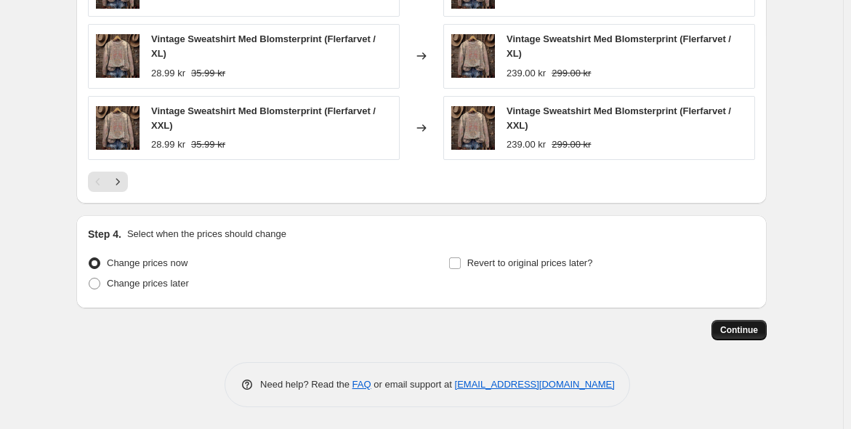
click at [743, 340] on button "Continue" at bounding box center [738, 330] width 55 height 20
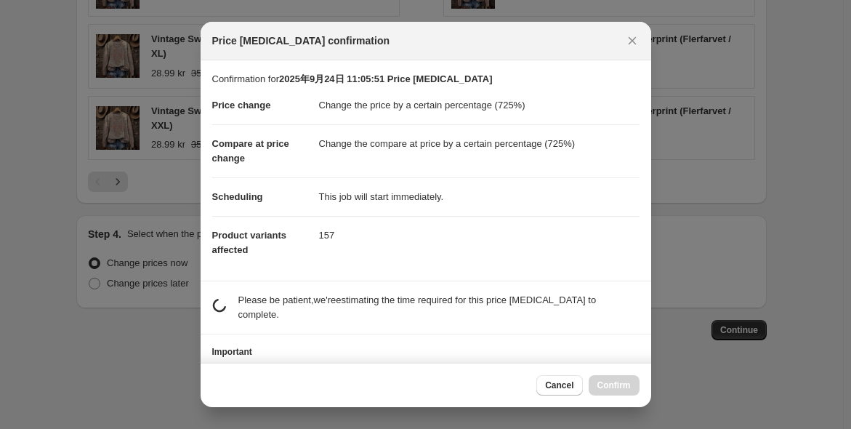
scroll to position [0, 0]
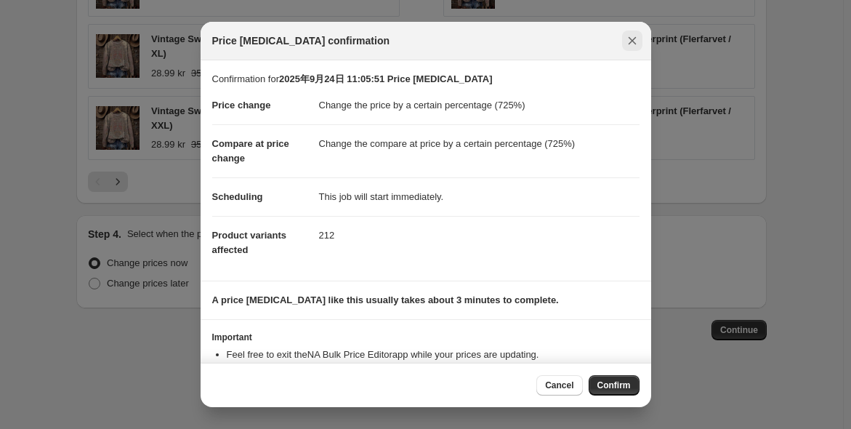
click at [635, 42] on icon "Close" at bounding box center [632, 40] width 15 height 15
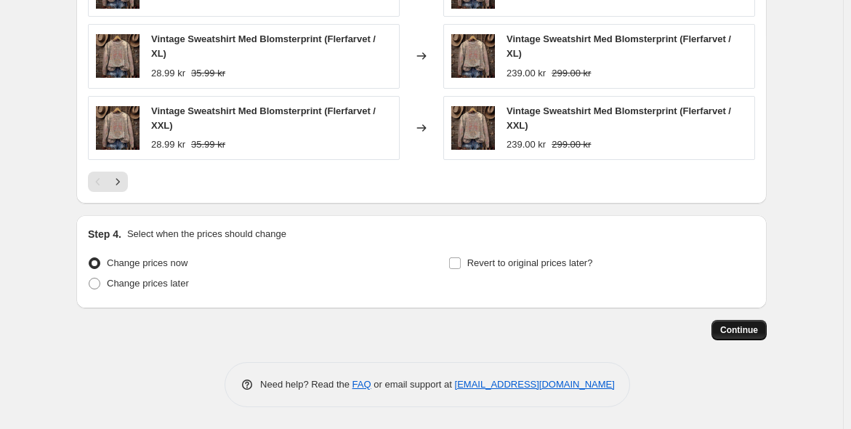
click at [749, 326] on span "Continue" at bounding box center [739, 330] width 38 height 12
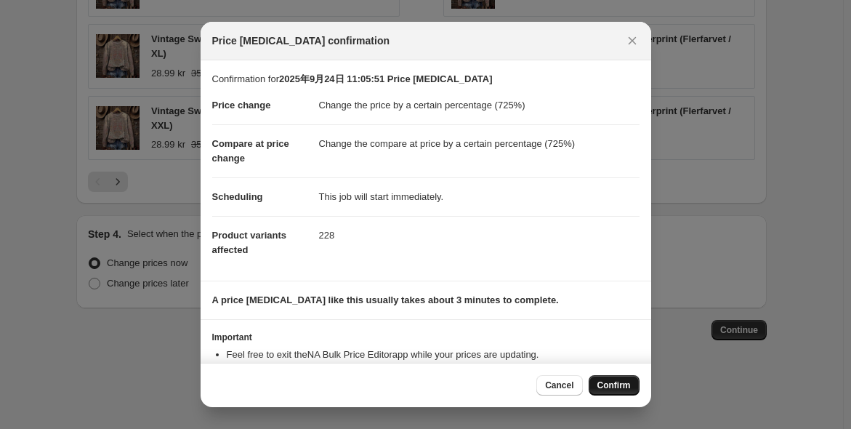
click at [623, 376] on span "Confirm" at bounding box center [613, 385] width 33 height 12
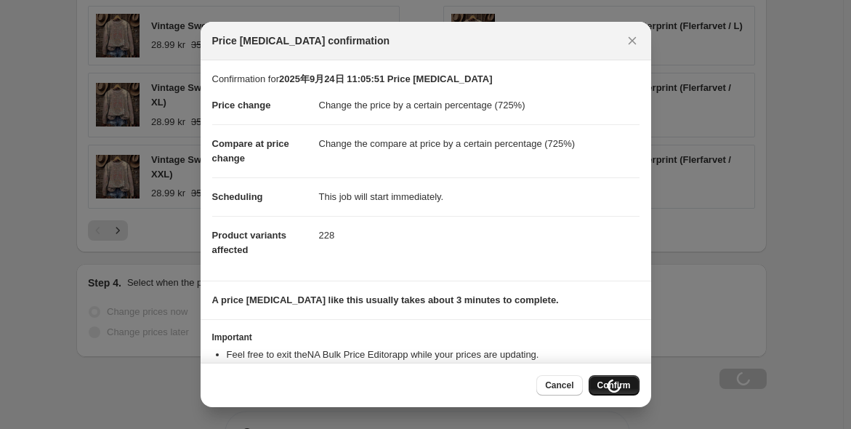
scroll to position [1630, 0]
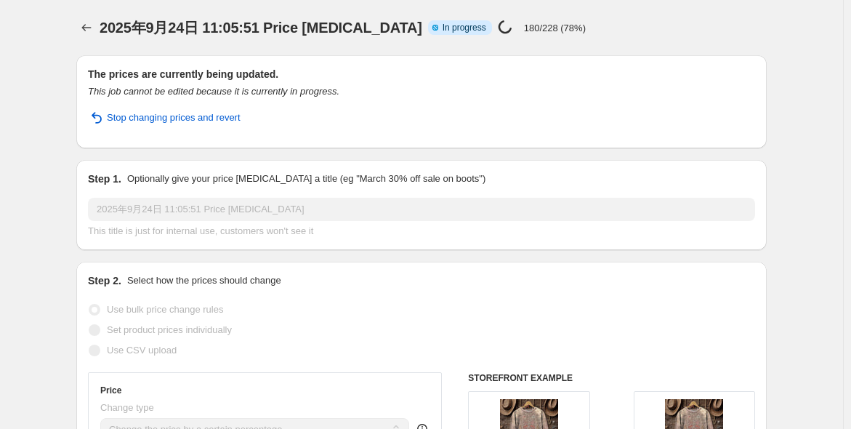
select select "percentage"
select select "tag"
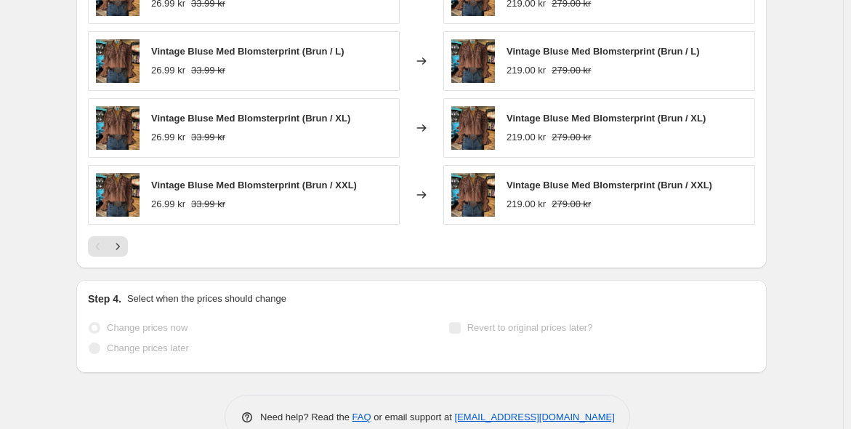
scroll to position [1672, 0]
